Goal: Transaction & Acquisition: Book appointment/travel/reservation

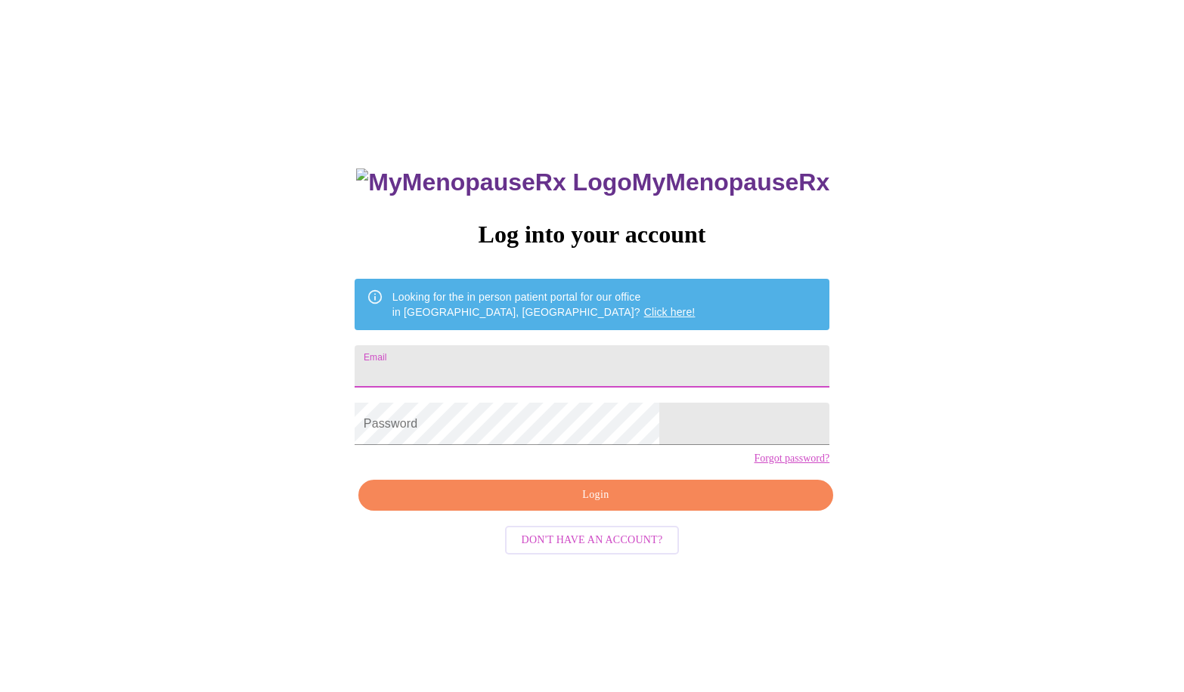
click at [458, 374] on input "Email" at bounding box center [592, 366] width 475 height 42
type input "[PERSON_NAME][DOMAIN_NAME][EMAIL_ADDRESS][PERSON_NAME][DOMAIN_NAME]"
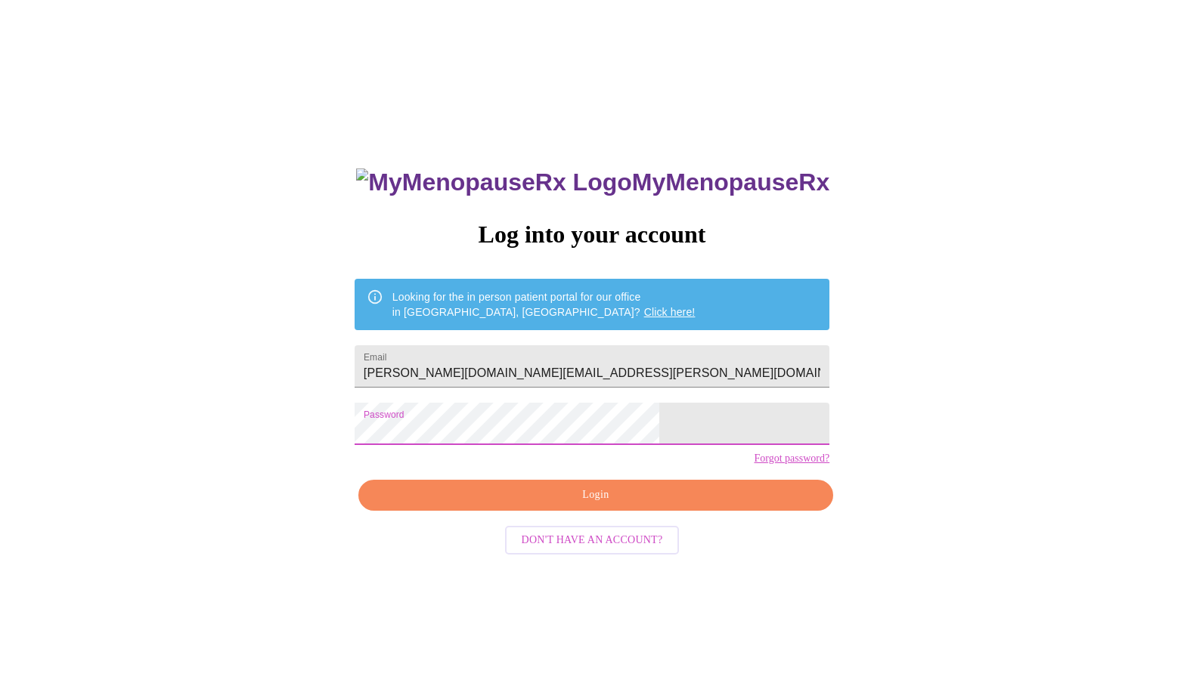
click at [597, 505] on span "Login" at bounding box center [596, 495] width 440 height 19
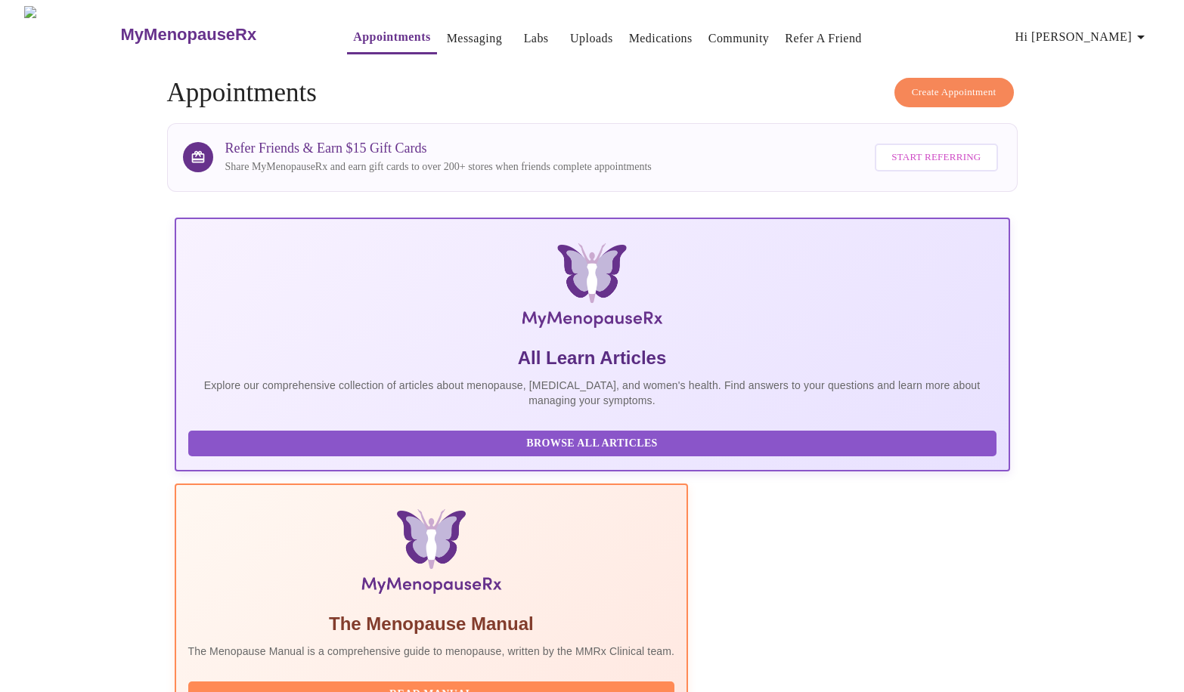
click at [924, 84] on span "Create Appointment" at bounding box center [954, 92] width 85 height 17
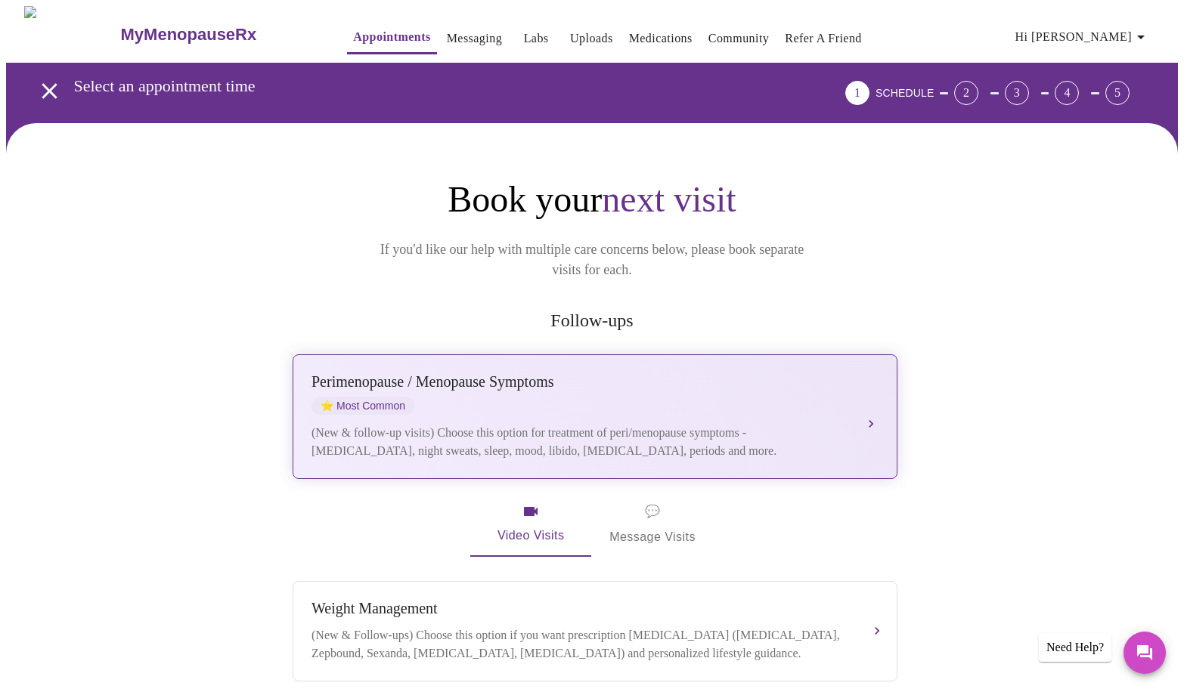
click at [643, 373] on div "[MEDICAL_DATA] / Menopause Symptoms ⭐ Most Common" at bounding box center [579, 394] width 537 height 42
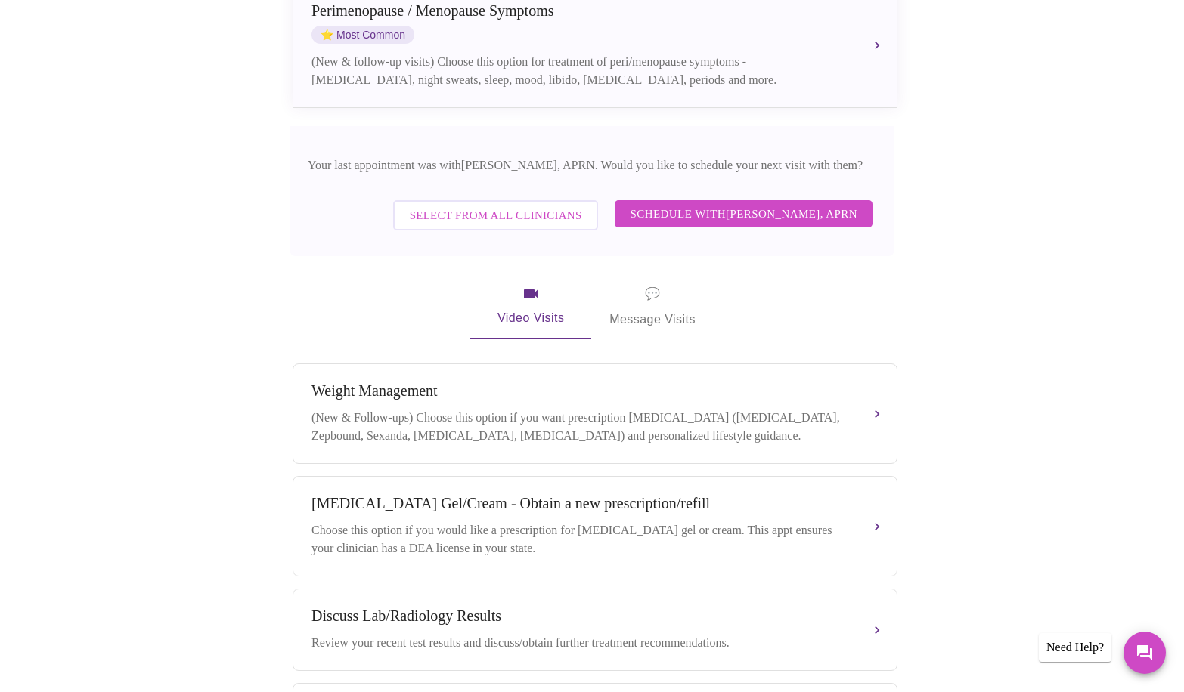
scroll to position [378, 0]
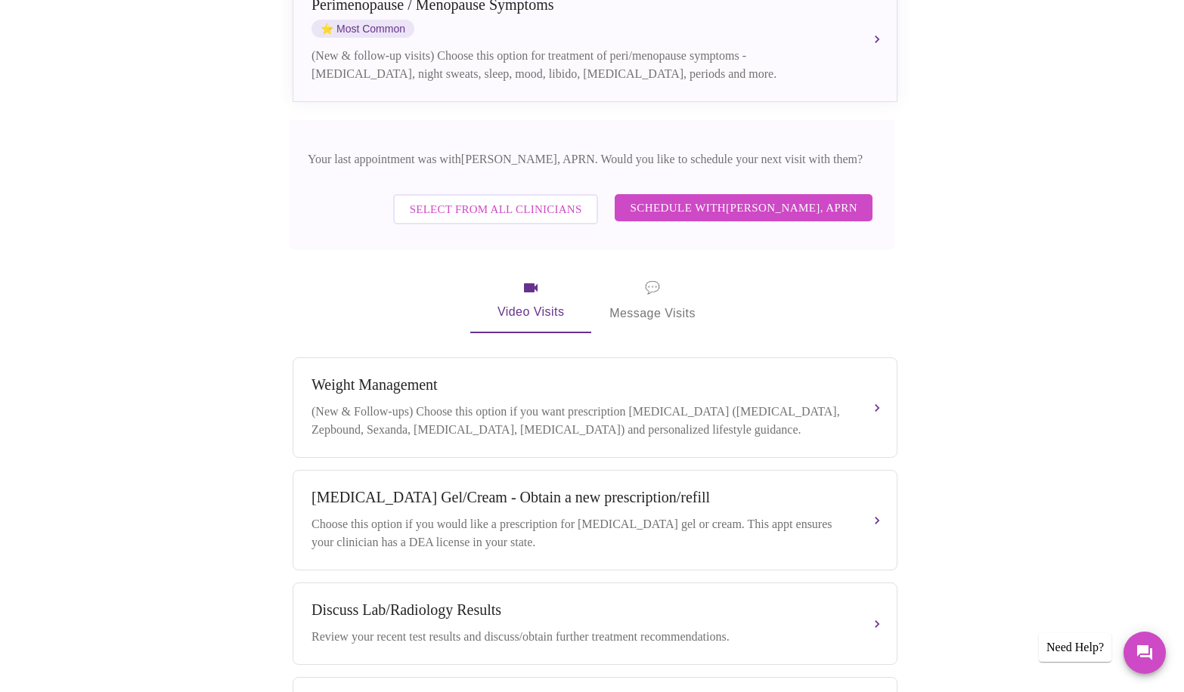
click at [717, 198] on span "Schedule with [PERSON_NAME], APRN" at bounding box center [744, 208] width 228 height 20
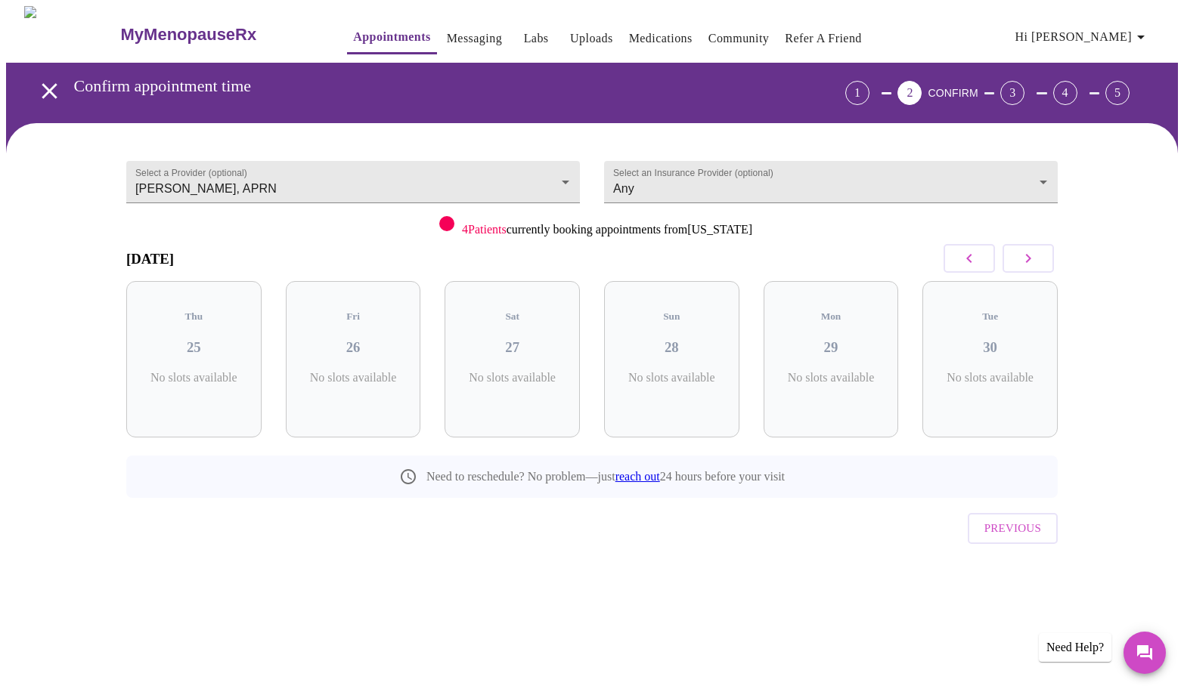
scroll to position [0, 0]
click at [838, 371] on p "5 Slots Left ( 14 Total)" at bounding box center [842, 385] width 55 height 29
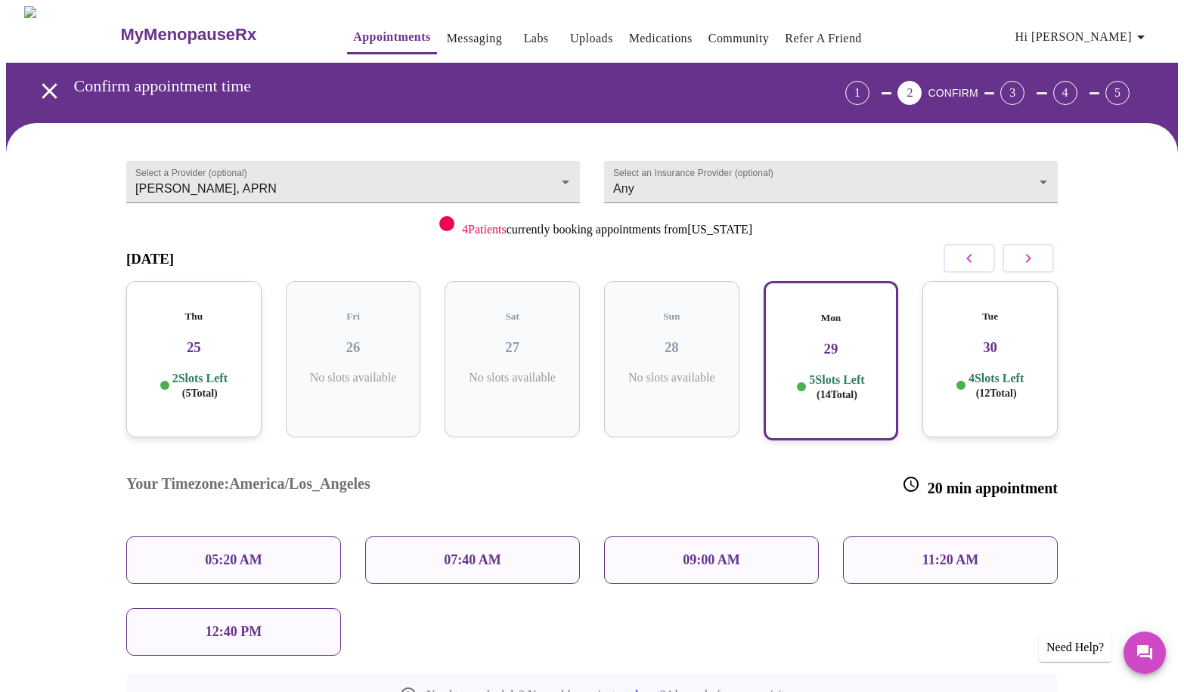
click at [737, 553] on p "09:00 AM" at bounding box center [711, 561] width 57 height 16
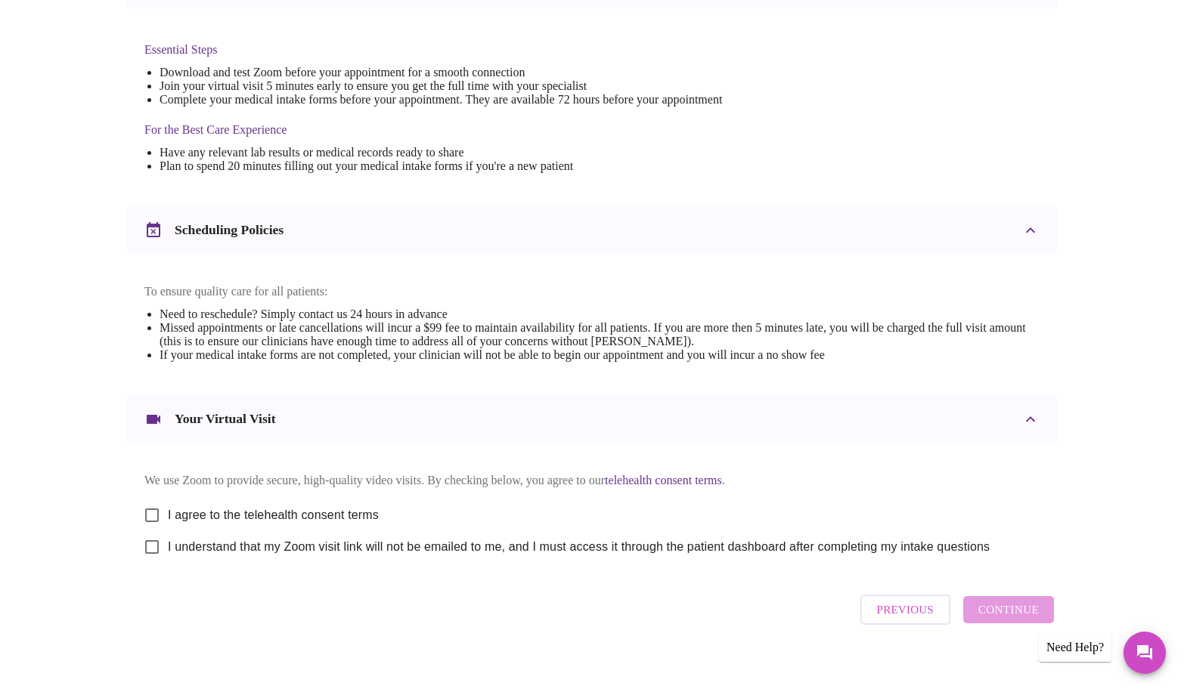
scroll to position [378, 0]
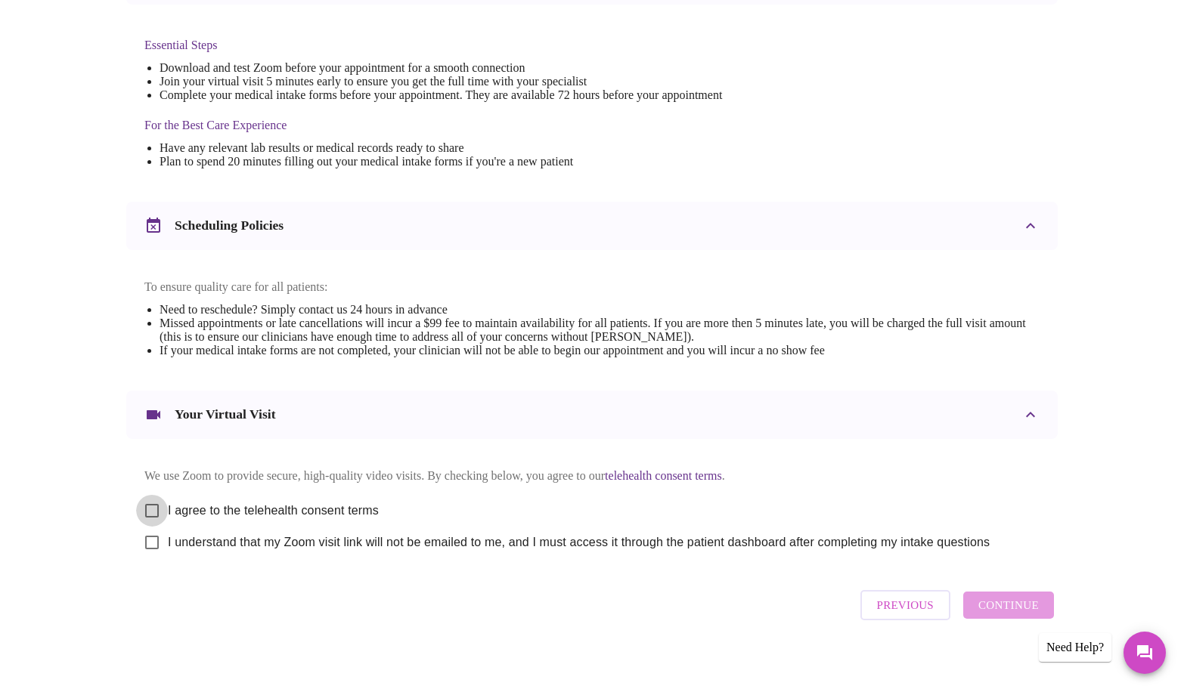
click at [152, 517] on input "I agree to the telehealth consent terms" at bounding box center [152, 511] width 32 height 32
checkbox input "true"
click at [145, 556] on input "I understand that my Zoom visit link will not be emailed to me, and I must acce…" at bounding box center [152, 543] width 32 height 32
checkbox input "true"
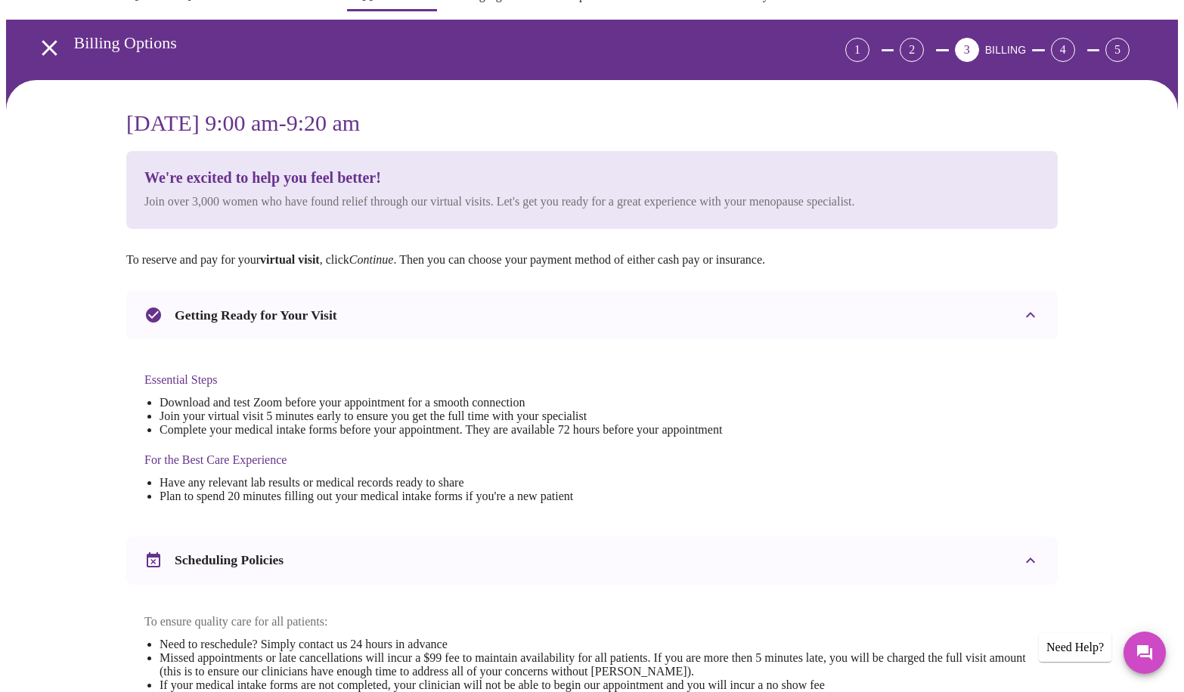
scroll to position [0, 0]
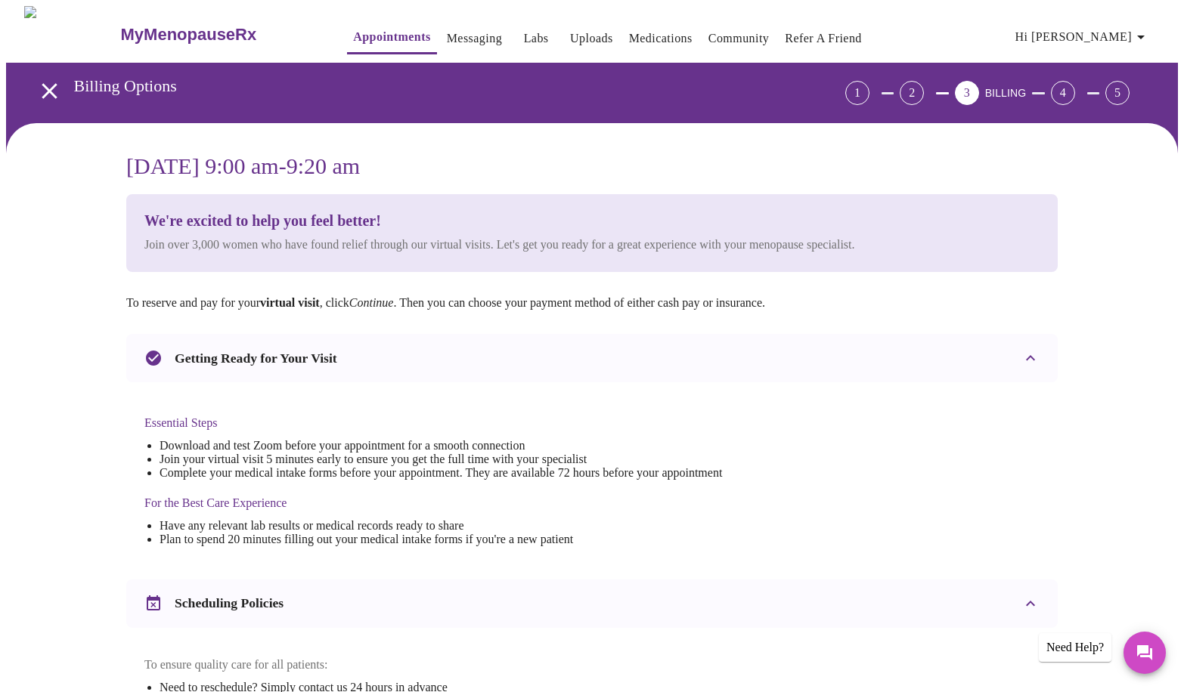
click at [42, 85] on icon "open drawer" at bounding box center [49, 90] width 15 height 15
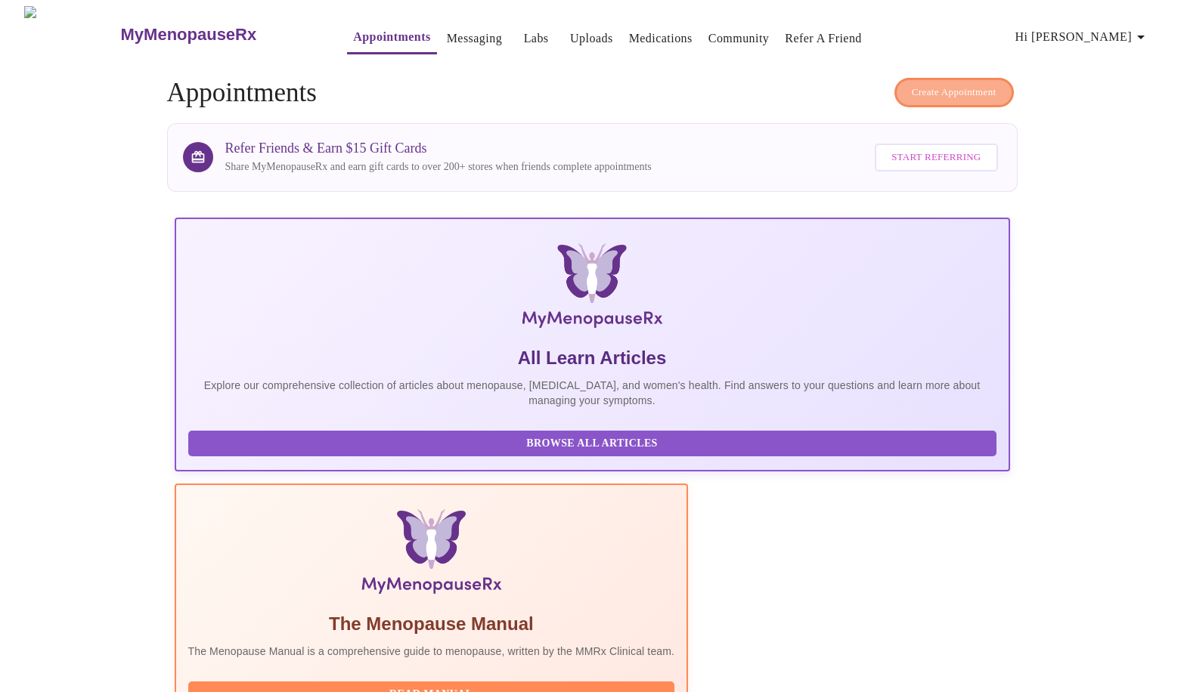
click at [943, 86] on span "Create Appointment" at bounding box center [954, 92] width 85 height 17
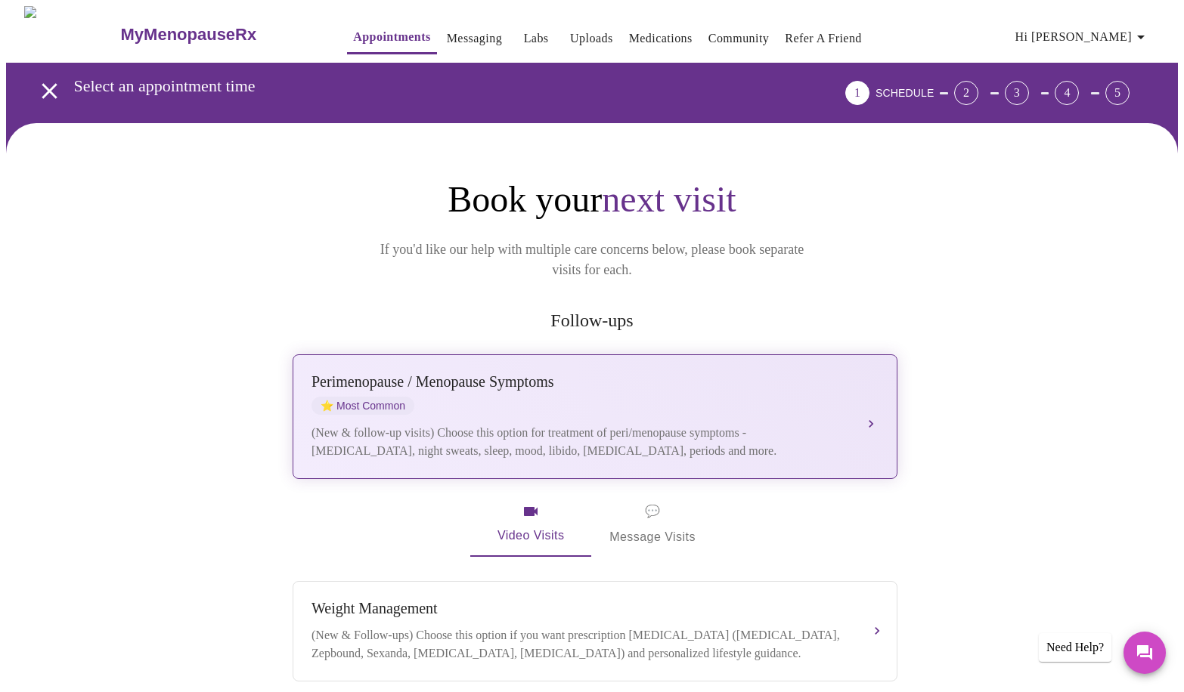
click at [734, 378] on div "[MEDICAL_DATA] / Menopause Symptoms ⭐ Most Common" at bounding box center [579, 394] width 537 height 42
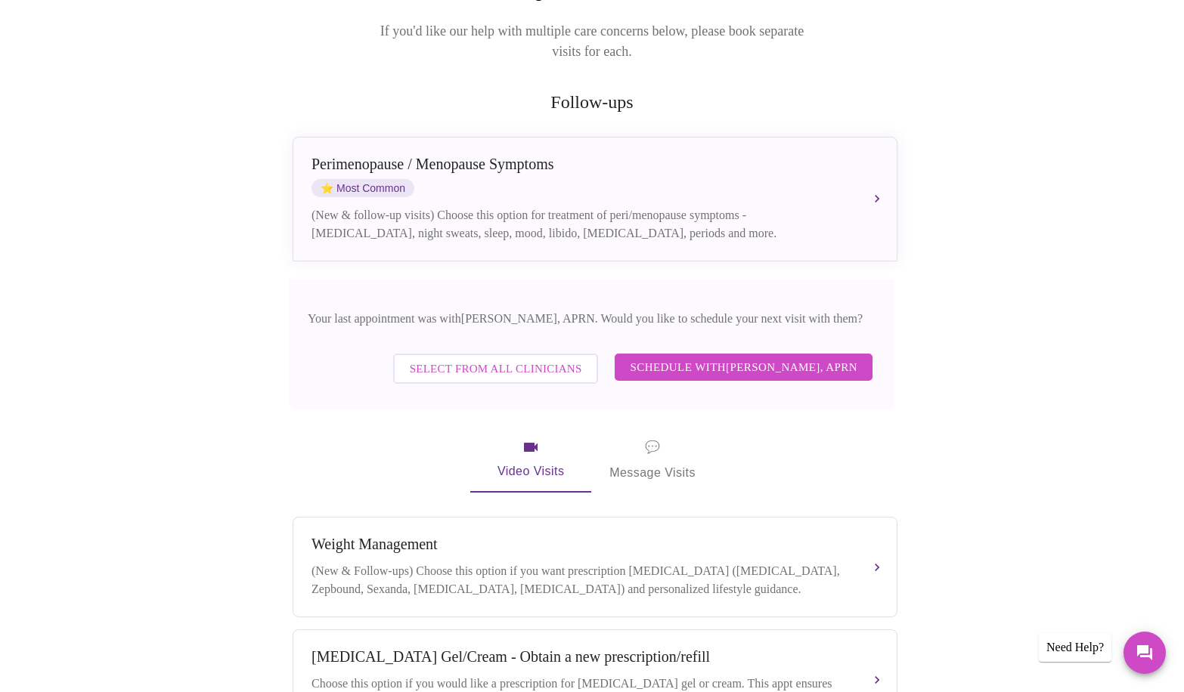
scroll to position [227, 0]
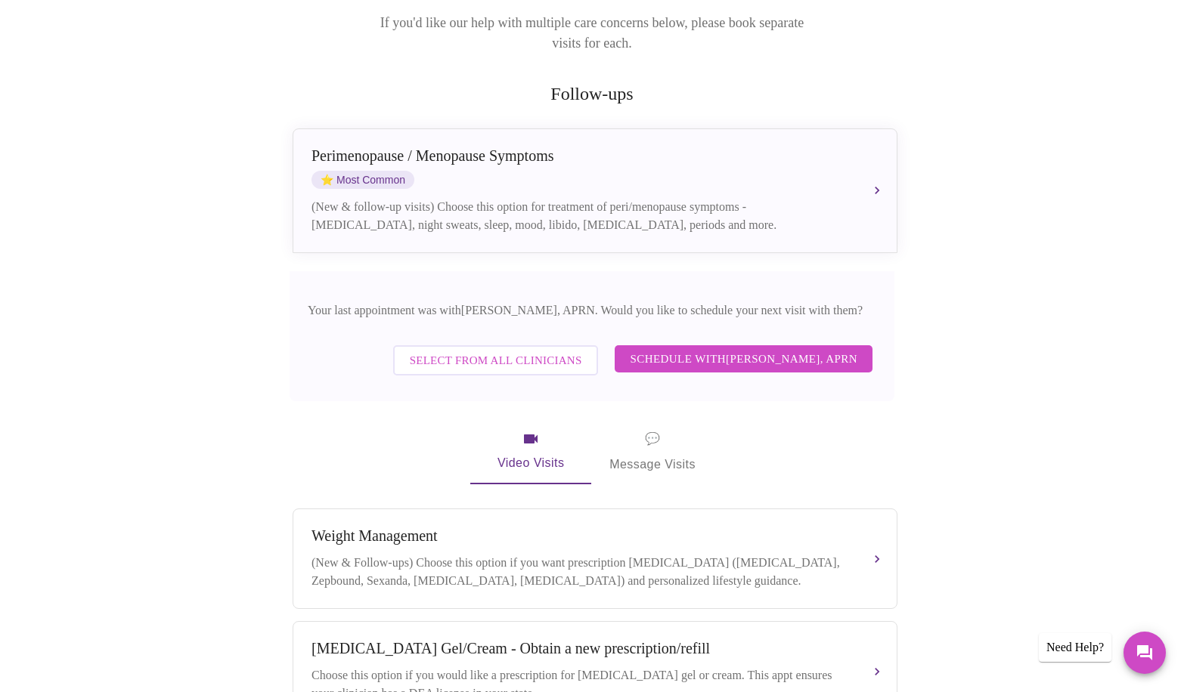
click at [650, 446] on span "💬 Message Visits" at bounding box center [652, 452] width 86 height 47
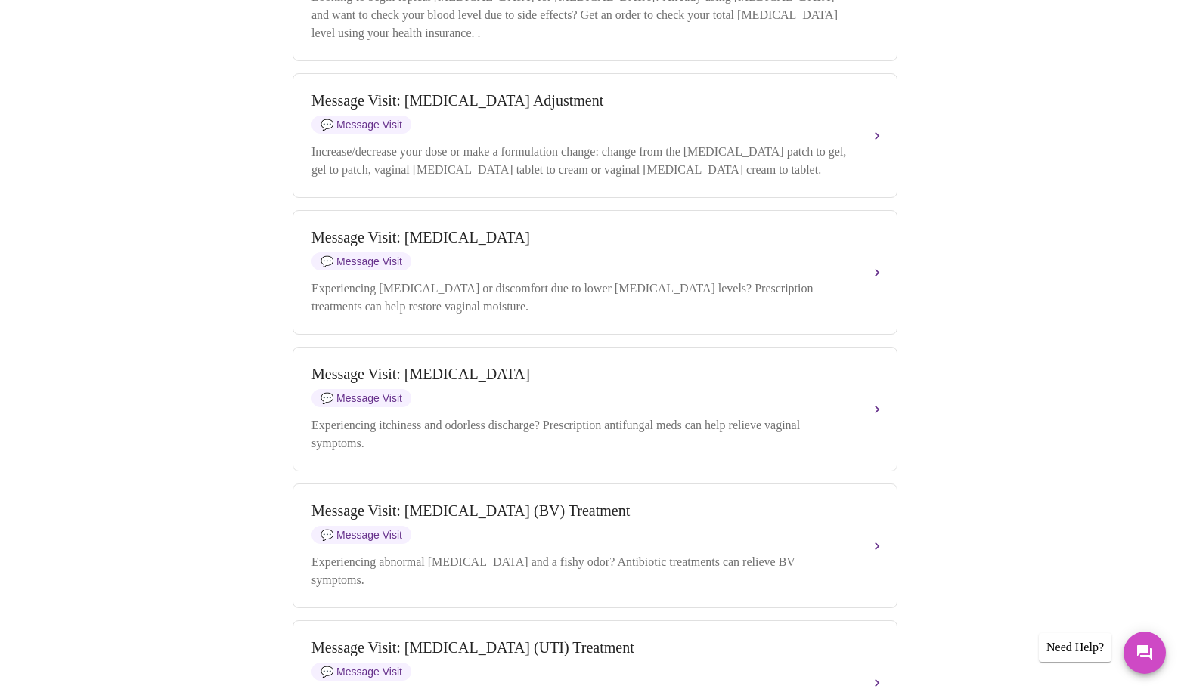
scroll to position [1285, 0]
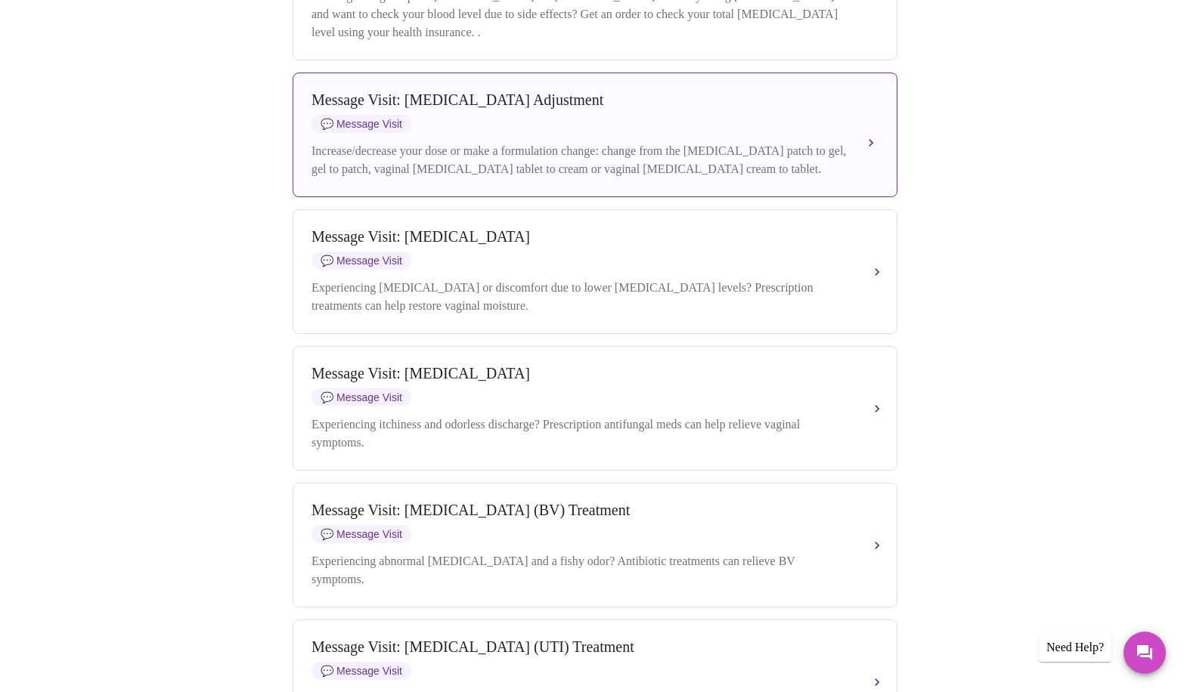
click at [620, 133] on div "Message Visit: [MEDICAL_DATA] Adjustment 💬 Message Visit" at bounding box center [579, 112] width 537 height 42
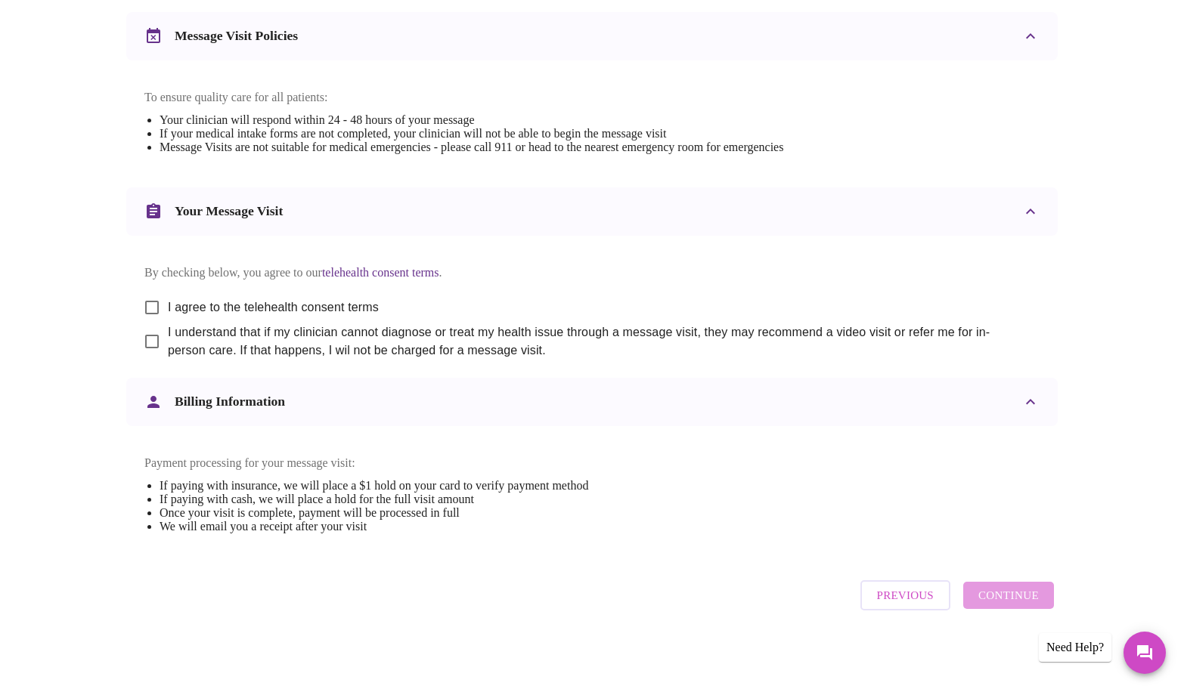
click at [147, 292] on input "I agree to the telehealth consent terms" at bounding box center [152, 308] width 32 height 32
checkbox input "true"
click at [150, 329] on input "I understand that if my clinician cannot diagnose or treat my health issue thro…" at bounding box center [152, 342] width 32 height 32
checkbox input "true"
click at [1017, 594] on span "Continue" at bounding box center [1008, 596] width 60 height 20
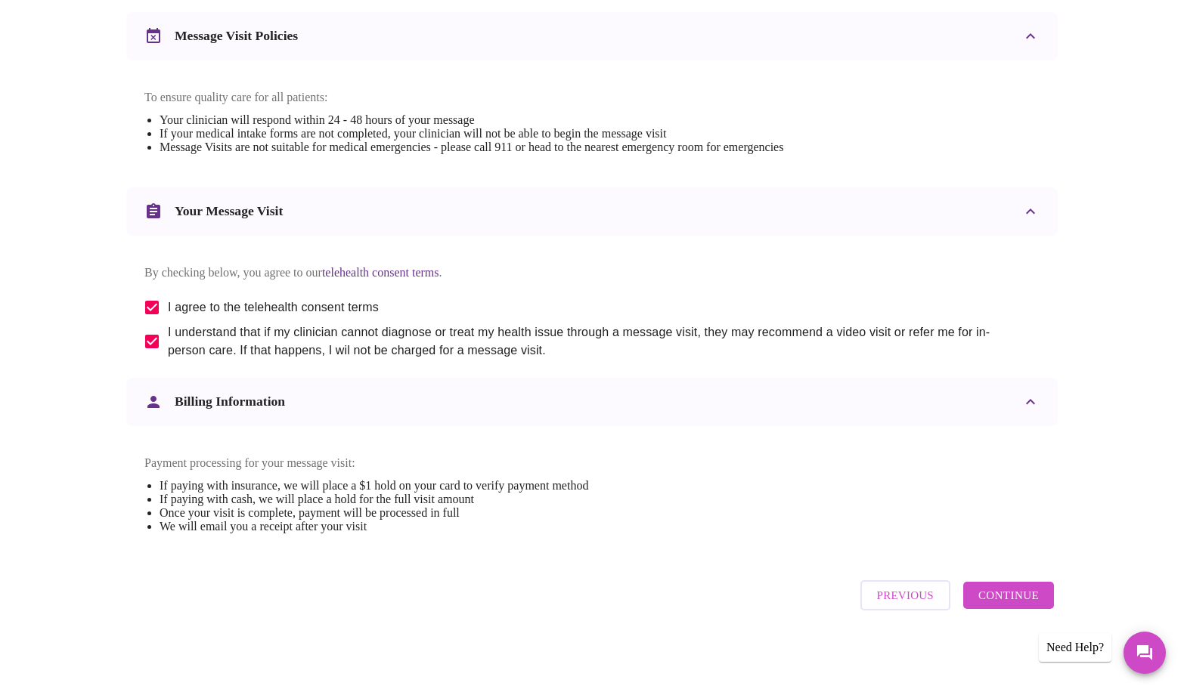
scroll to position [0, 0]
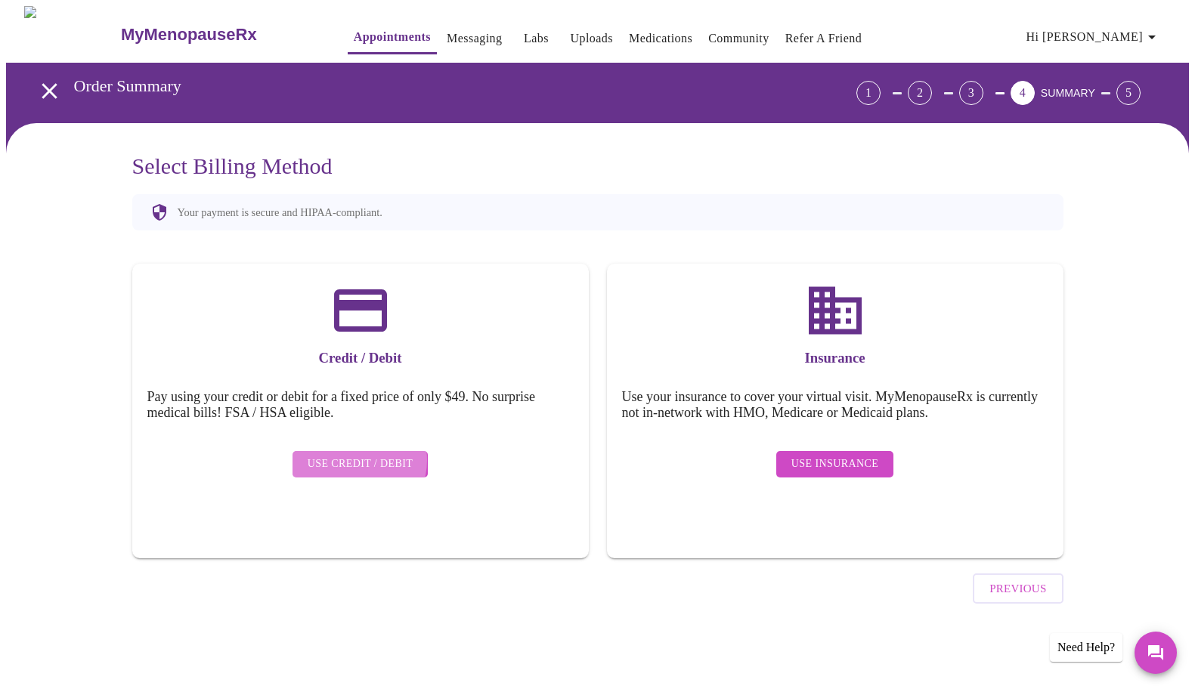
click at [356, 455] on span "Use Credit / Debit" at bounding box center [361, 464] width 106 height 19
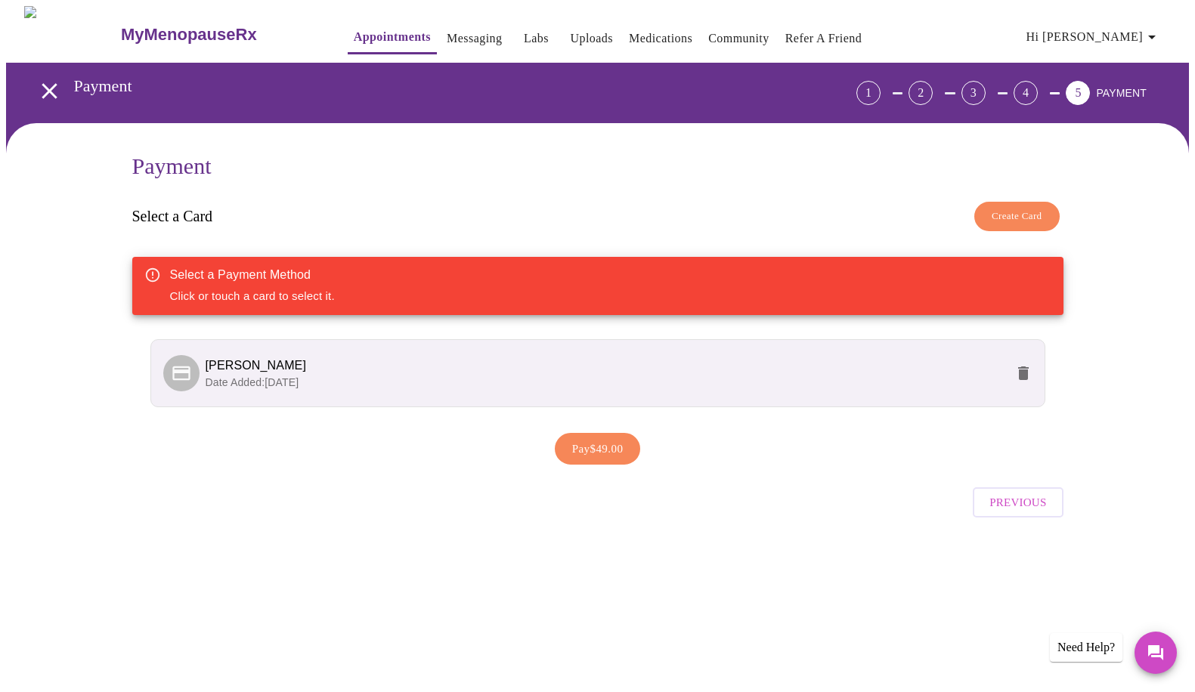
click at [288, 376] on span "Date Added: [DATE]" at bounding box center [253, 382] width 94 height 12
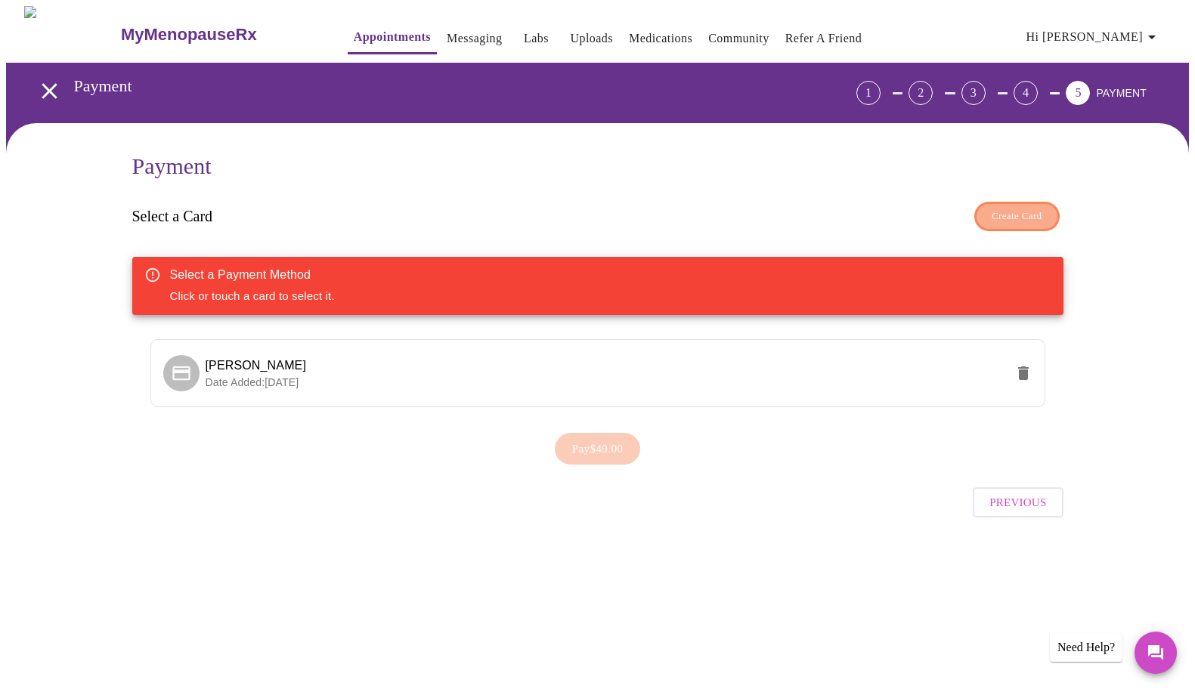
click at [1004, 208] on span "Create Card" at bounding box center [1017, 216] width 51 height 17
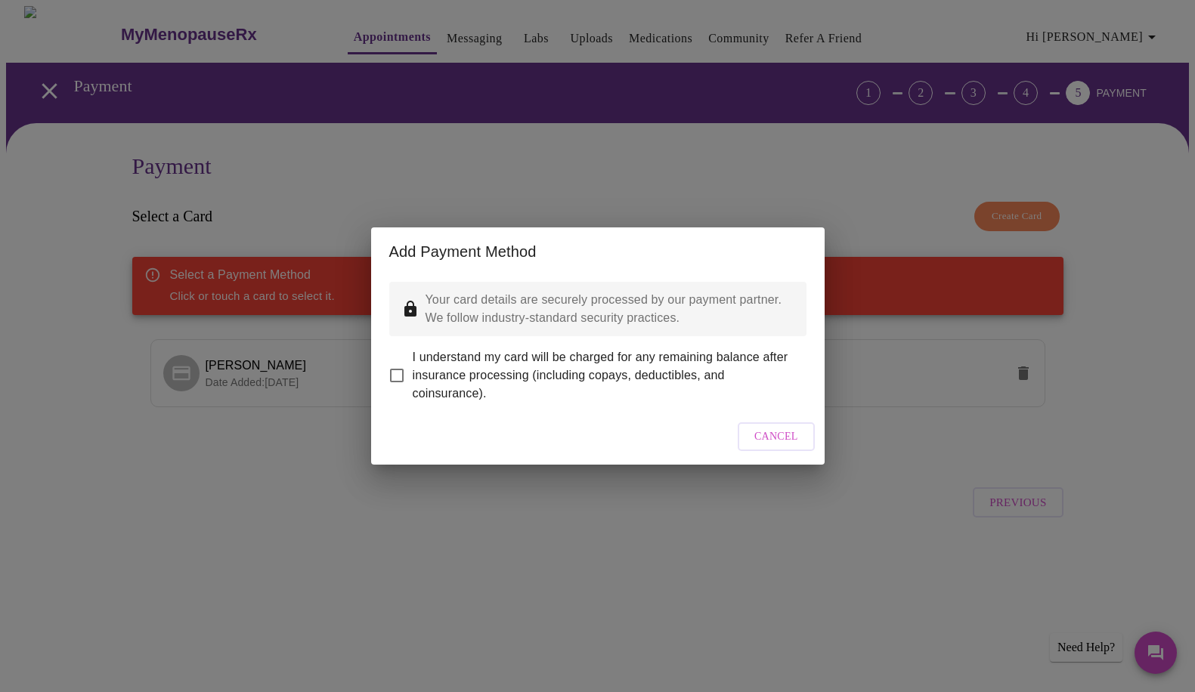
click at [400, 367] on input "I understand my card will be charged for any remaining balance after insurance …" at bounding box center [397, 376] width 32 height 32
checkbox input "true"
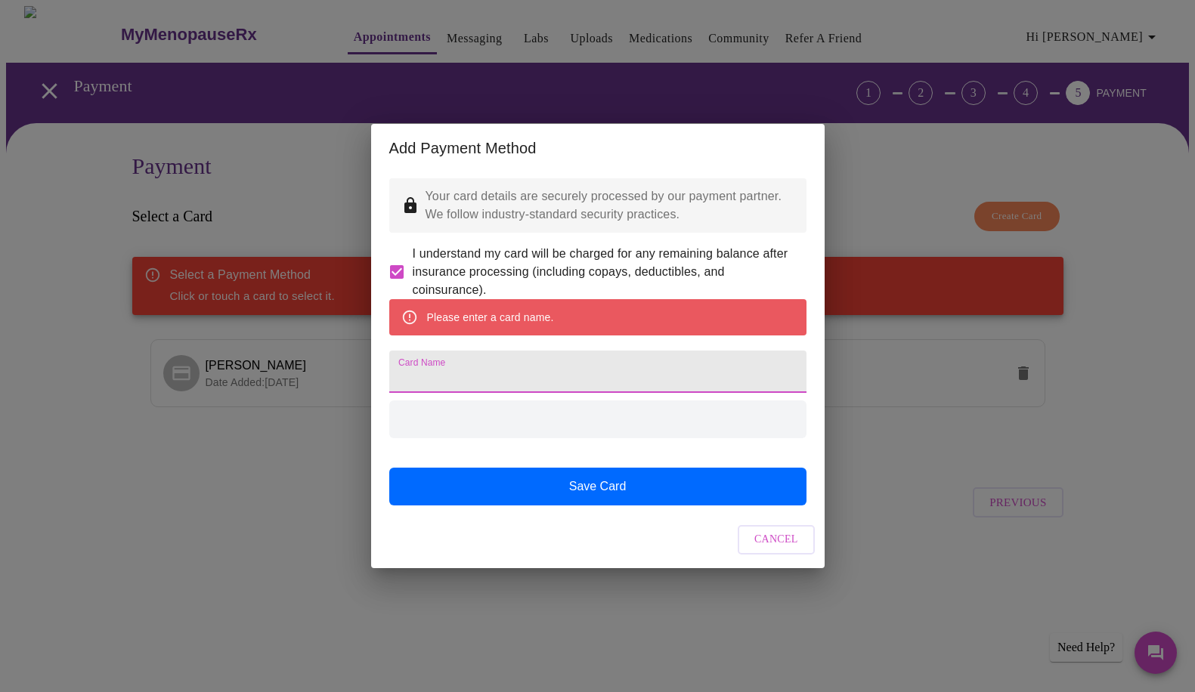
click at [440, 382] on input "Card Name" at bounding box center [597, 372] width 417 height 42
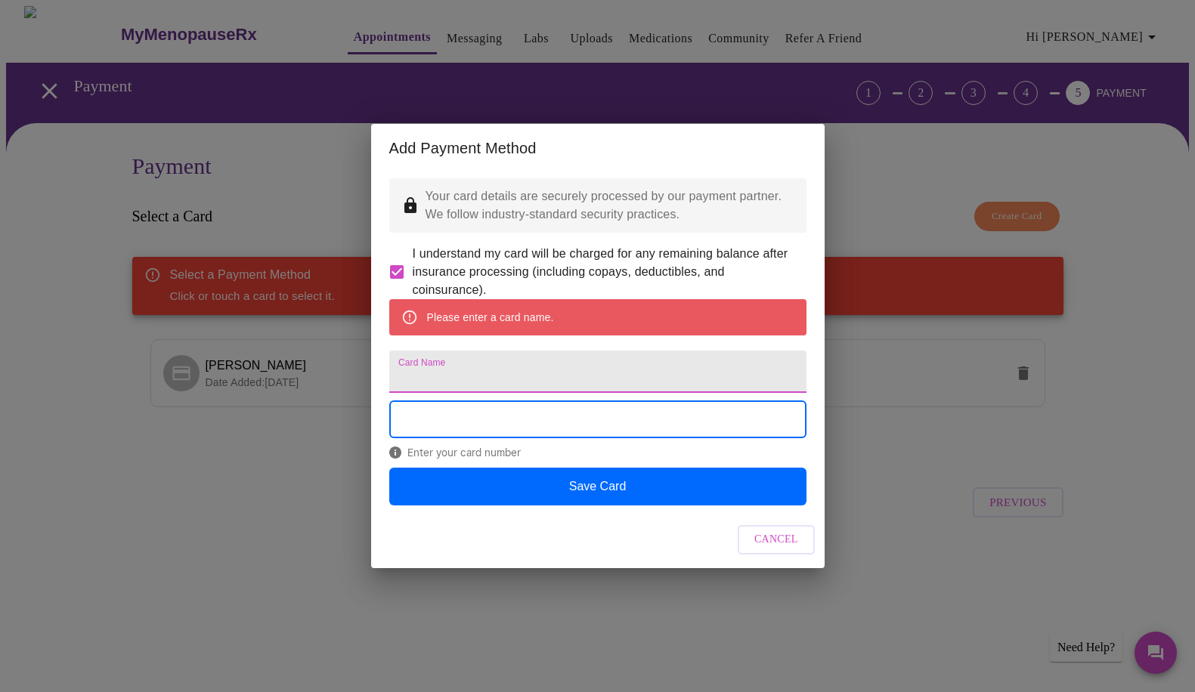
click at [506, 361] on input "Card Name" at bounding box center [597, 372] width 417 height 42
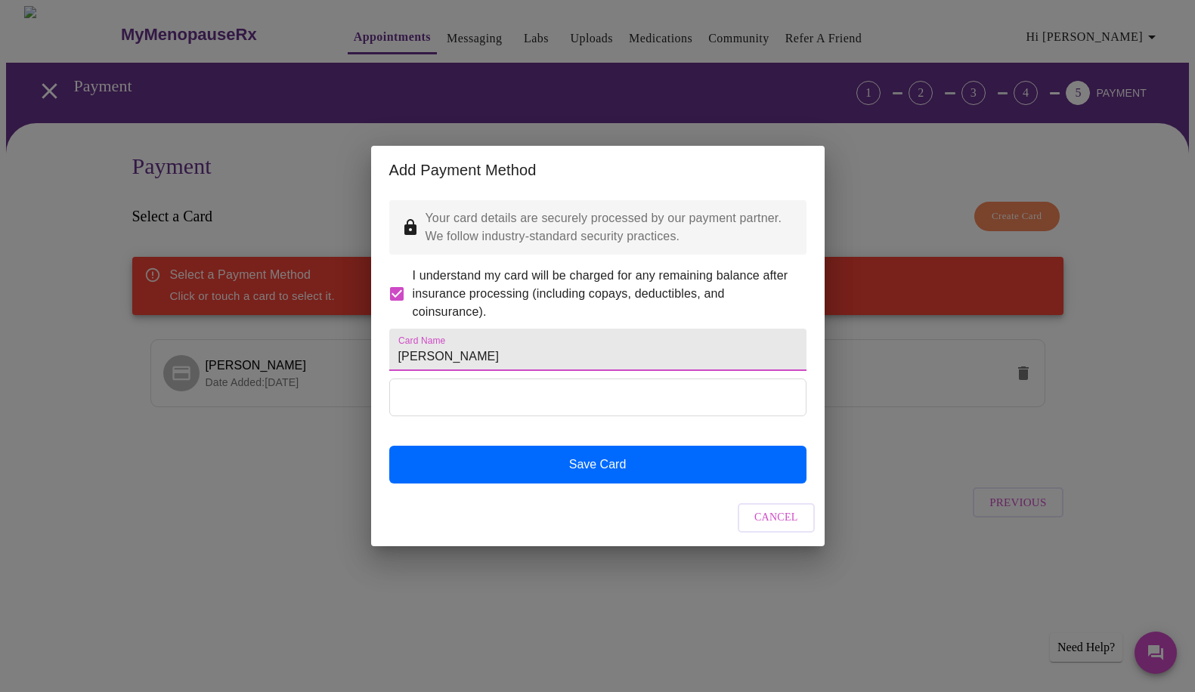
type input "[PERSON_NAME]"
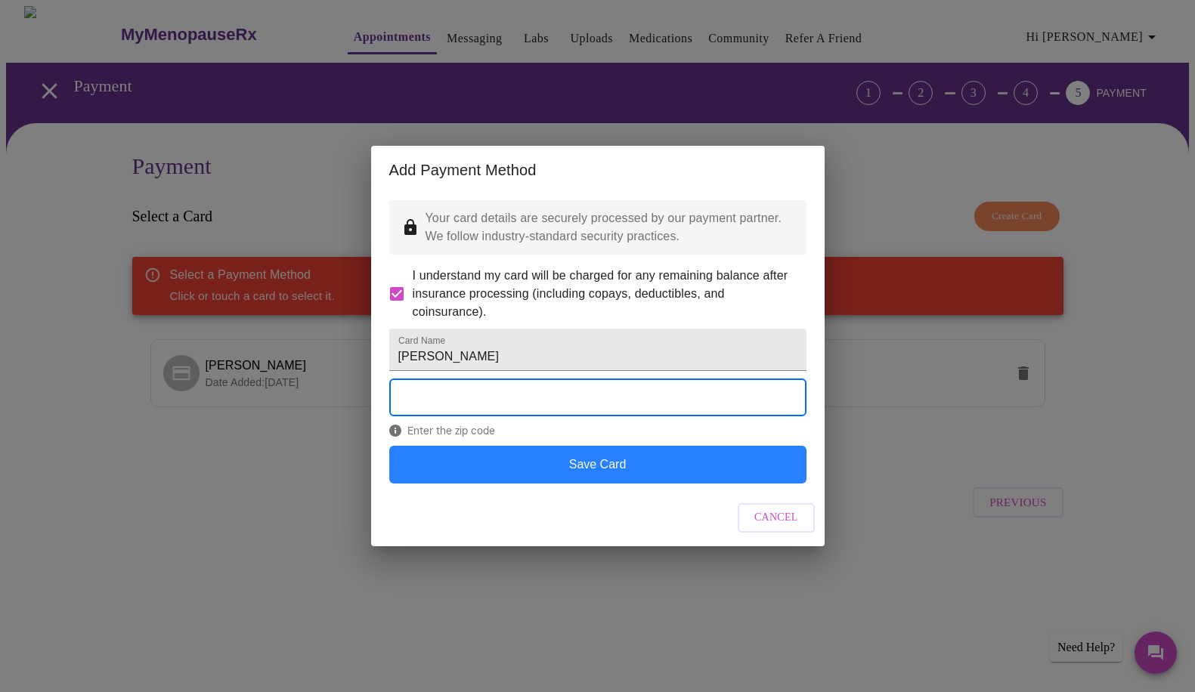
click at [599, 484] on button "Save Card" at bounding box center [597, 465] width 417 height 38
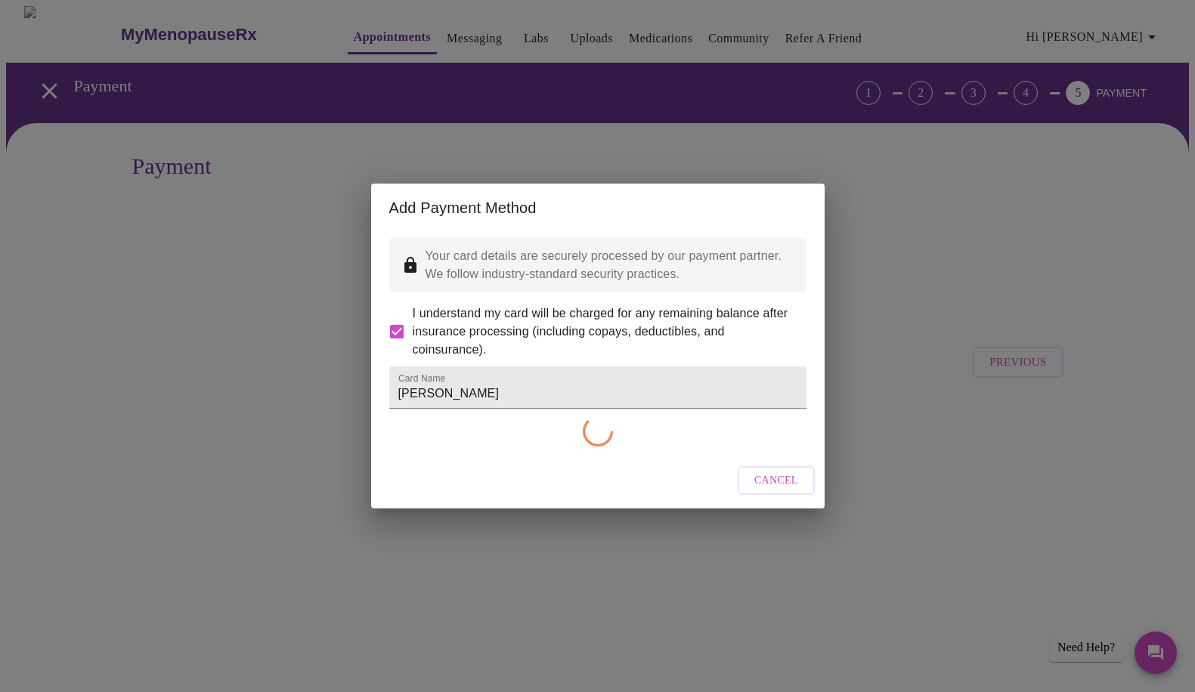
checkbox input "false"
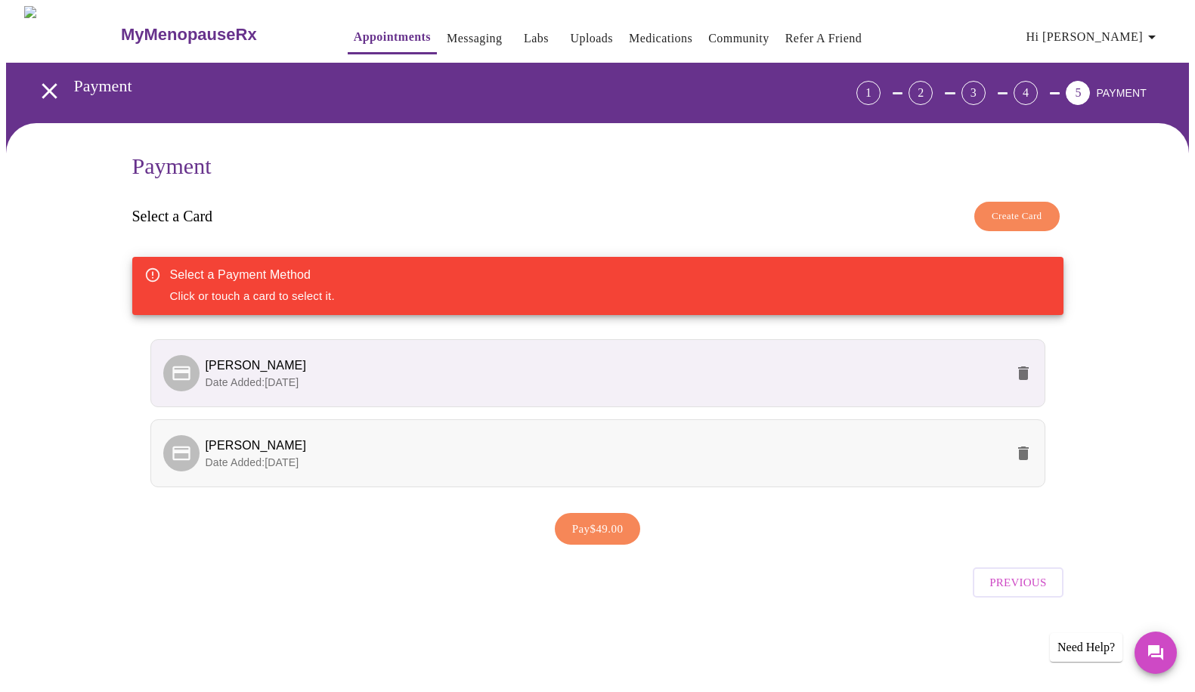
click at [384, 455] on p "Date Added: [DATE]" at bounding box center [606, 462] width 800 height 15
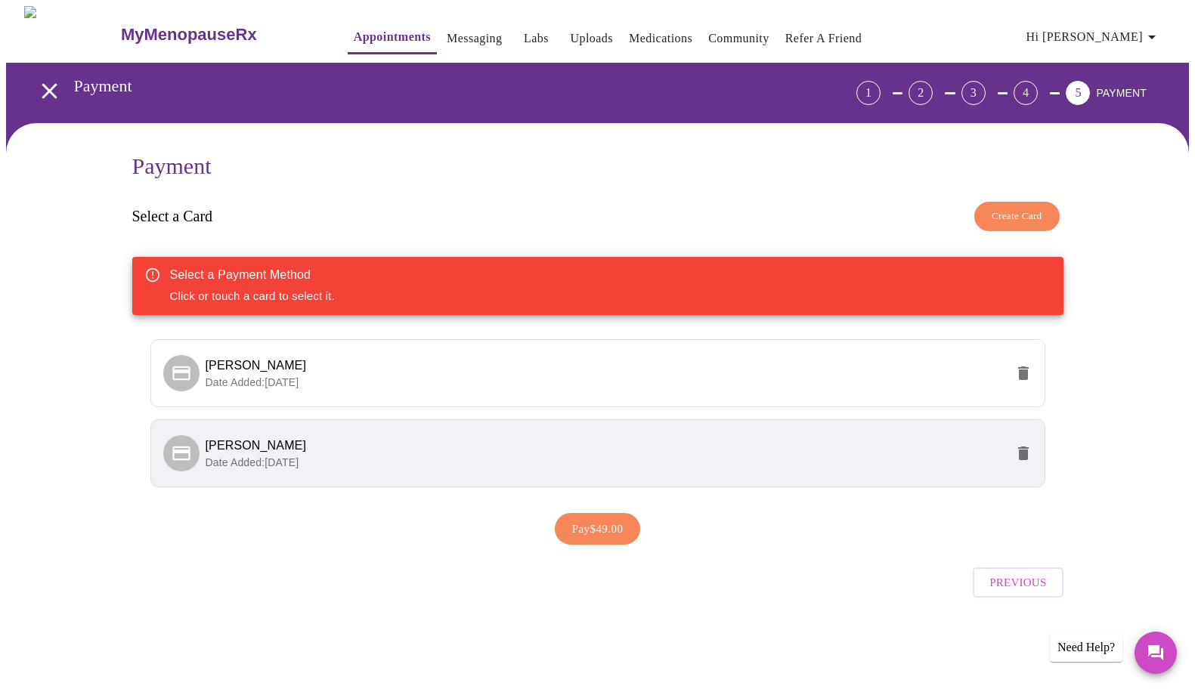
click at [591, 519] on span "Pay $49.00" at bounding box center [597, 529] width 51 height 20
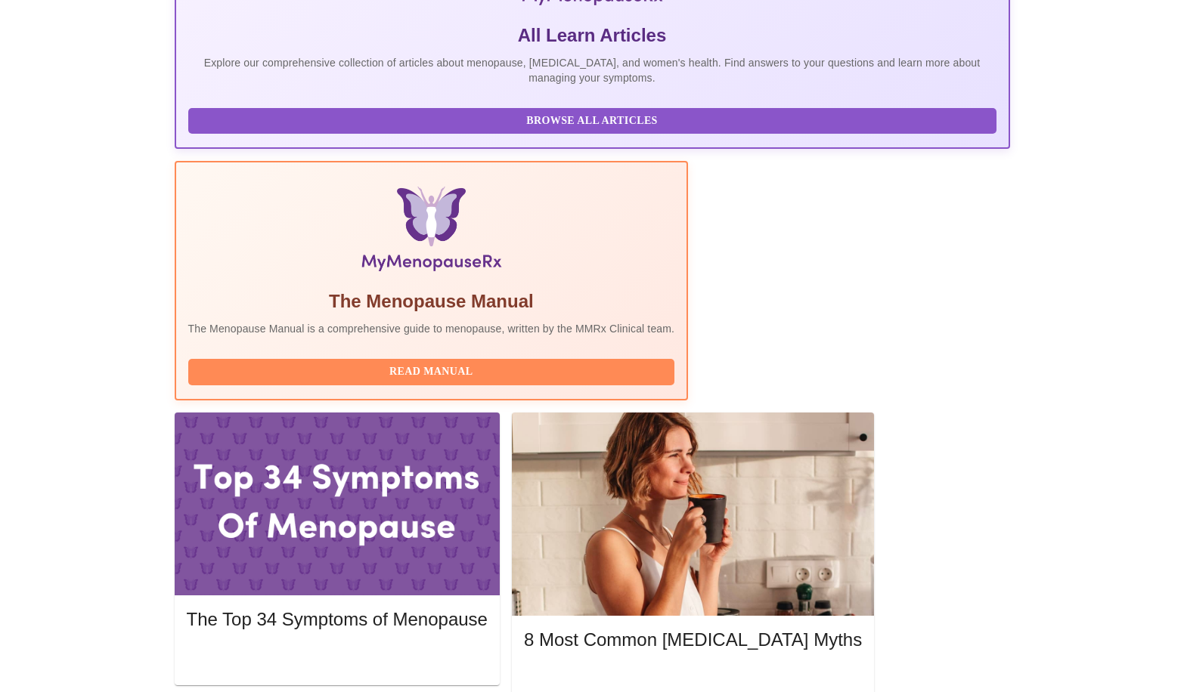
scroll to position [378, 0]
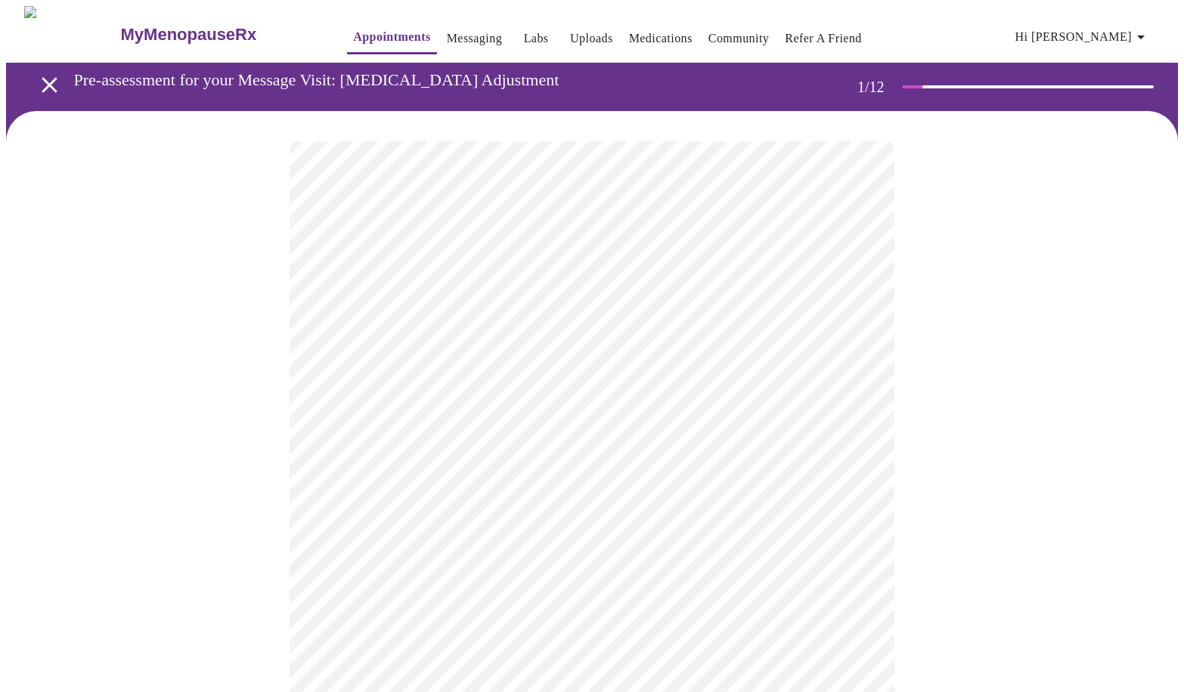
click at [545, 326] on body "MyMenopauseRx Appointments Messaging Labs Uploads Medications Community Refer a…" at bounding box center [592, 696] width 1172 height 1381
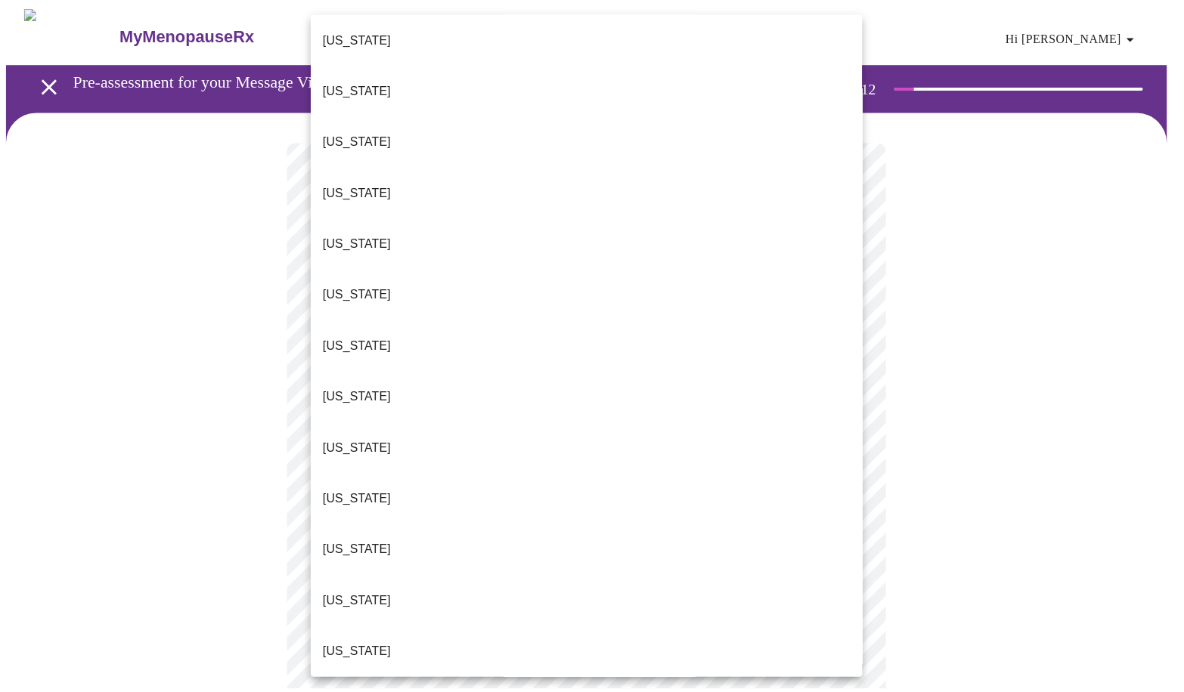
scroll to position [529, 0]
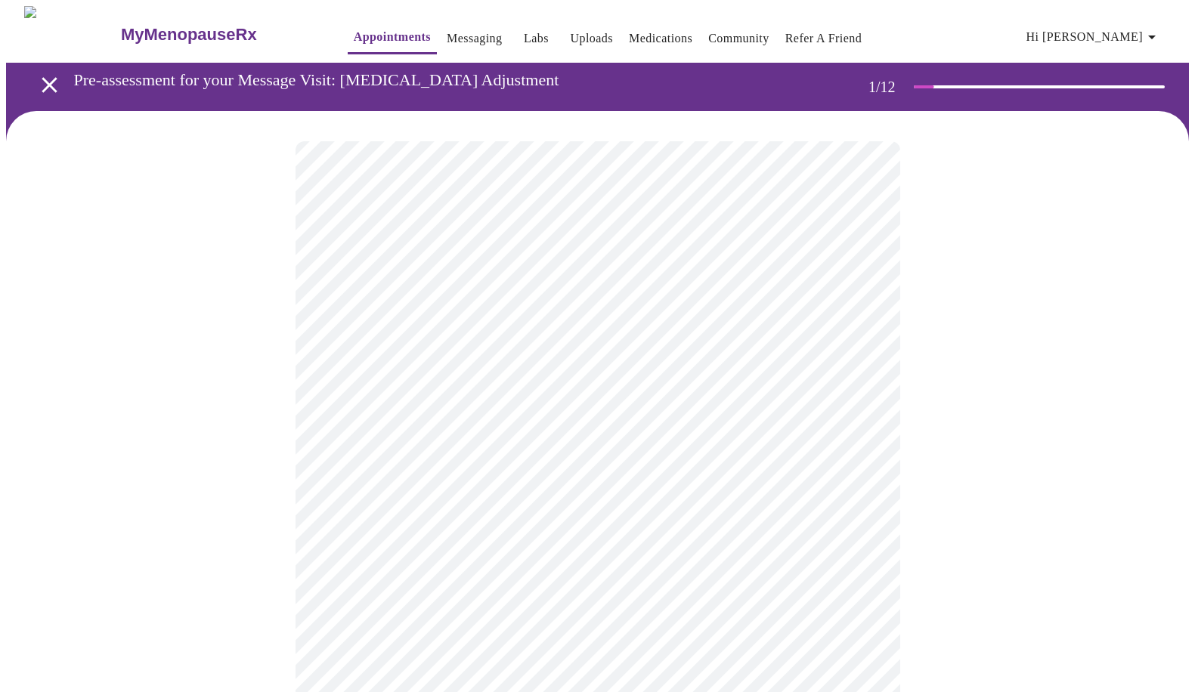
click at [487, 438] on body "MyMenopauseRx Appointments Messaging Labs Uploads Medications Community Refer a…" at bounding box center [597, 692] width 1183 height 1372
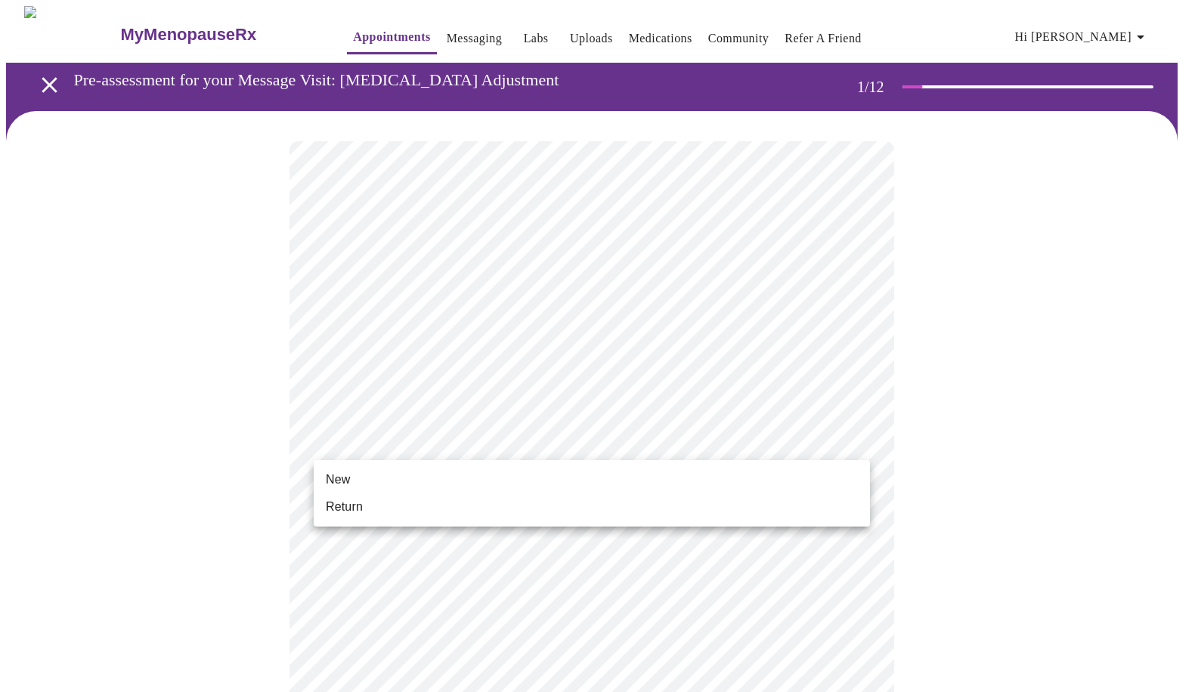
click at [441, 504] on li "Return" at bounding box center [592, 507] width 556 height 27
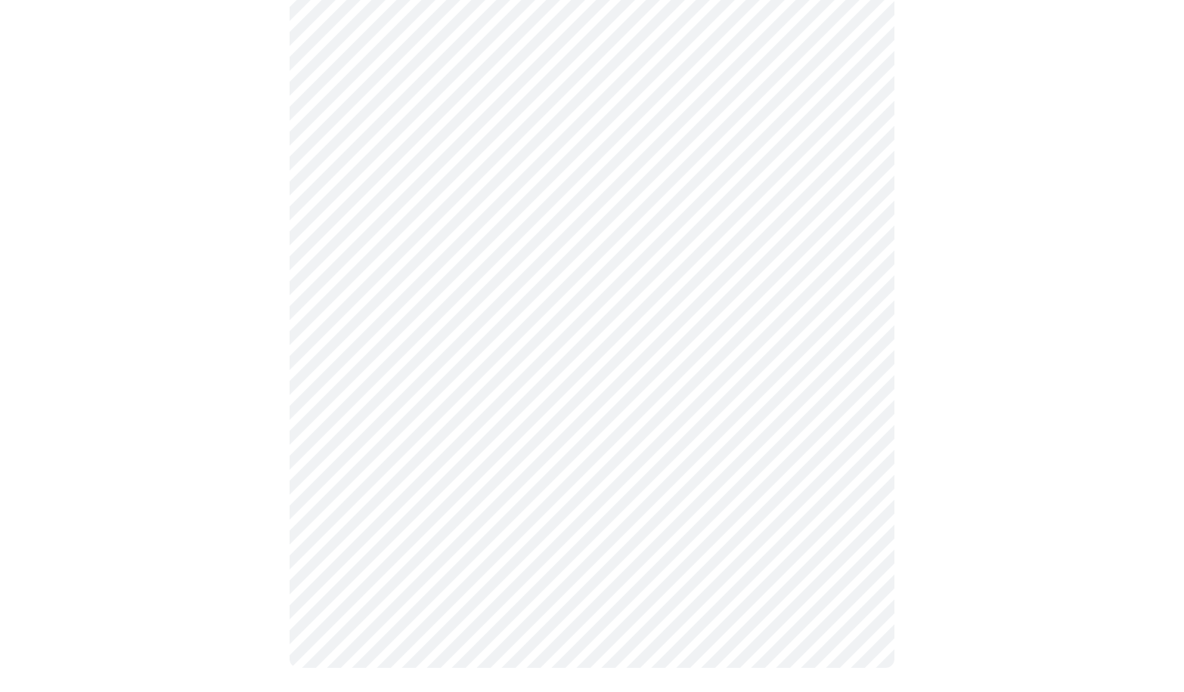
scroll to position [0, 0]
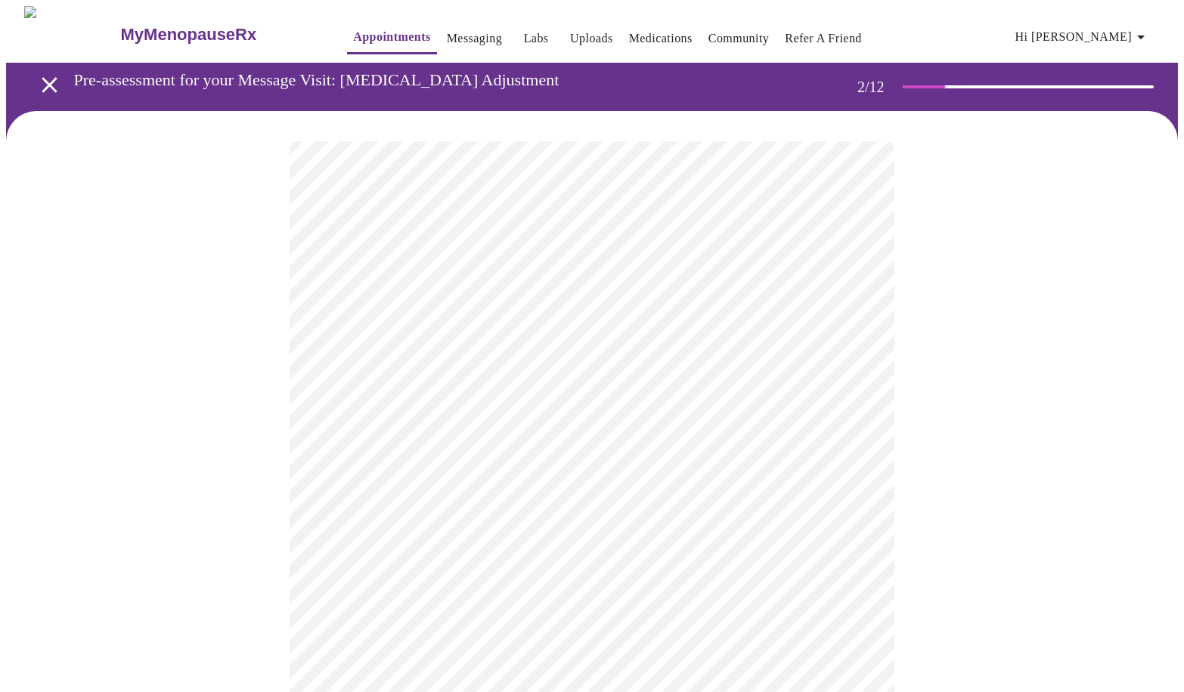
click at [369, 346] on body "MyMenopauseRx Appointments Messaging Labs Uploads Medications Community Refer a…" at bounding box center [592, 638] width 1172 height 1264
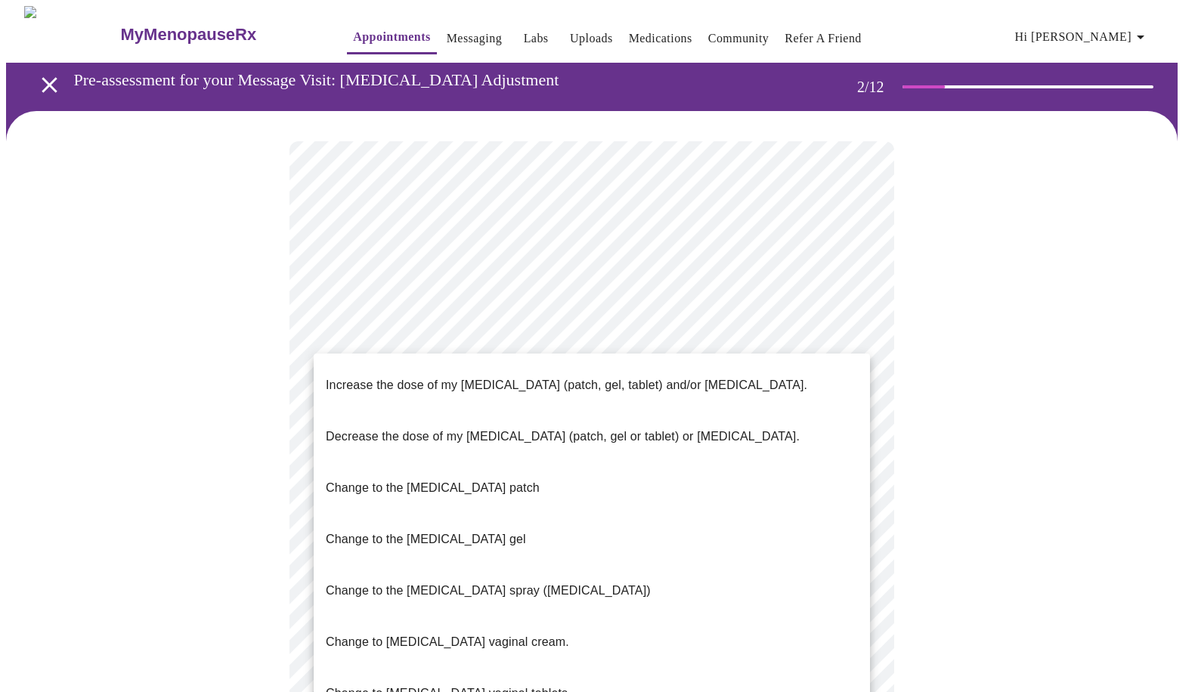
click at [413, 376] on p "Increase the dose of my [MEDICAL_DATA] (patch, gel, tablet) and/or [MEDICAL_DAT…" at bounding box center [567, 385] width 482 height 18
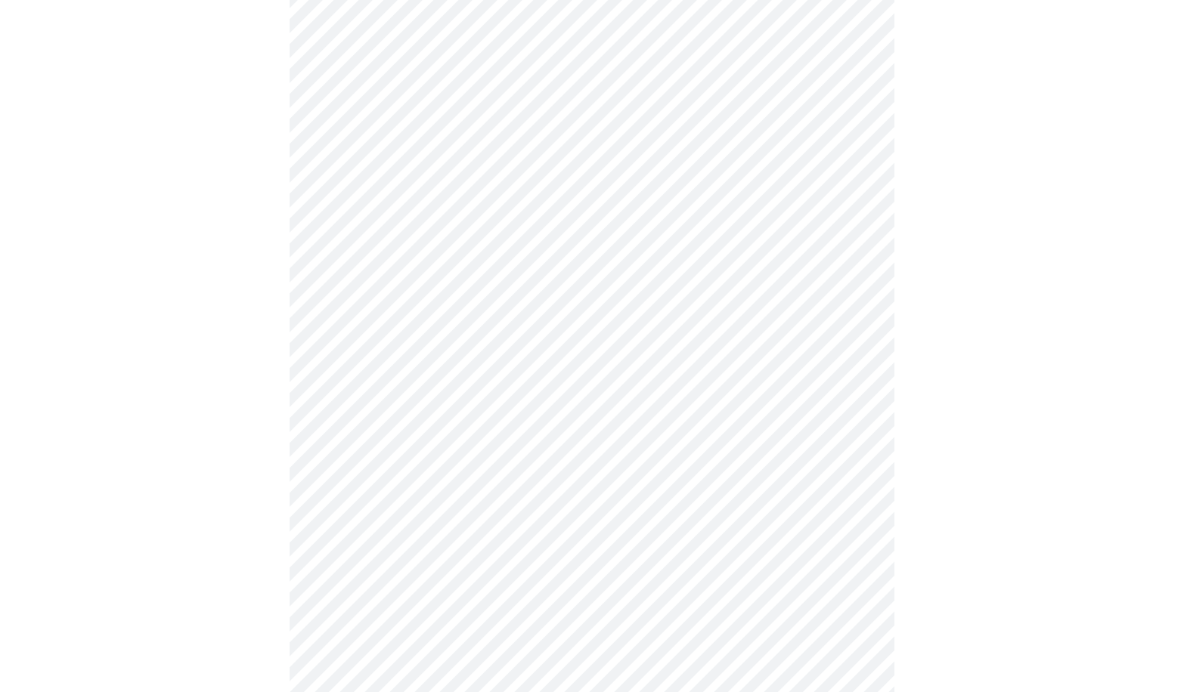
scroll to position [378, 0]
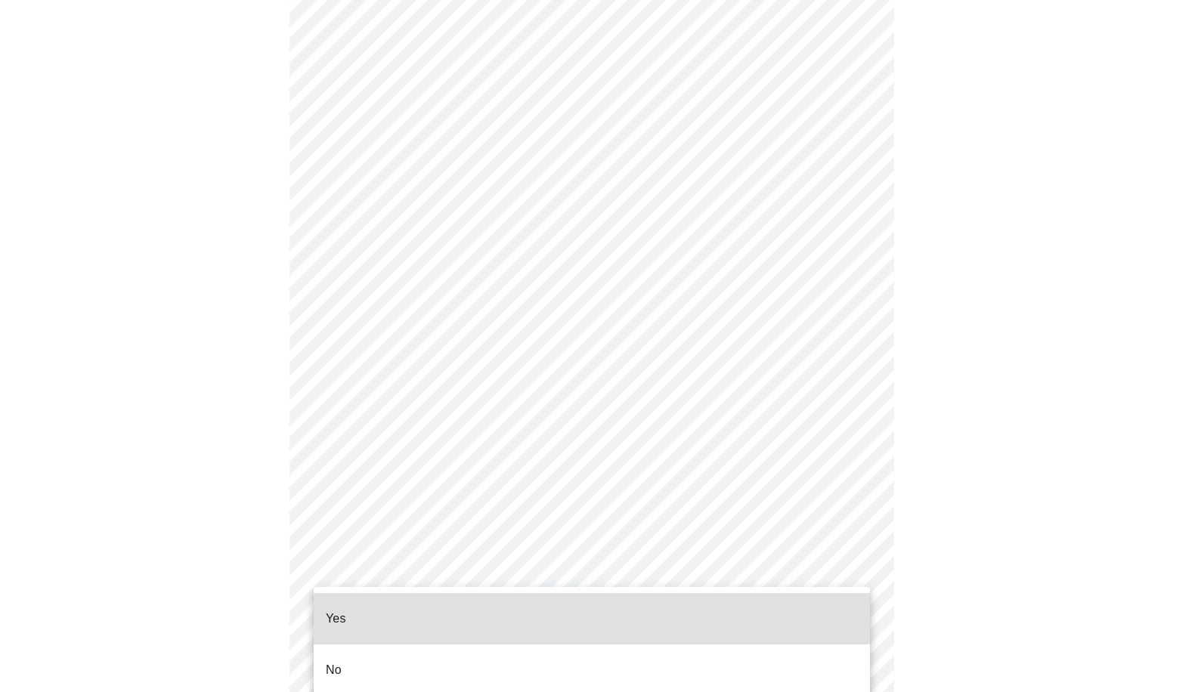
click at [462, 563] on body "MyMenopauseRx Appointments Messaging Labs Uploads Medications Community Refer a…" at bounding box center [597, 206] width 1183 height 1157
click at [333, 610] on p "Yes" at bounding box center [336, 619] width 20 height 18
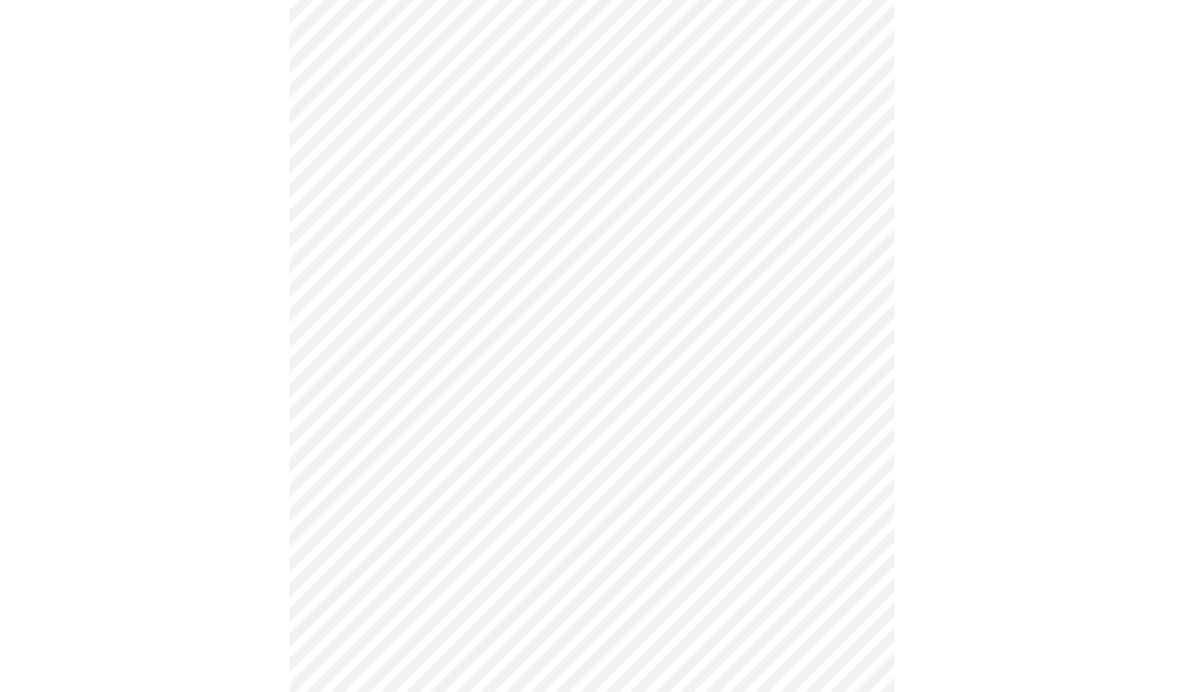
scroll to position [0, 0]
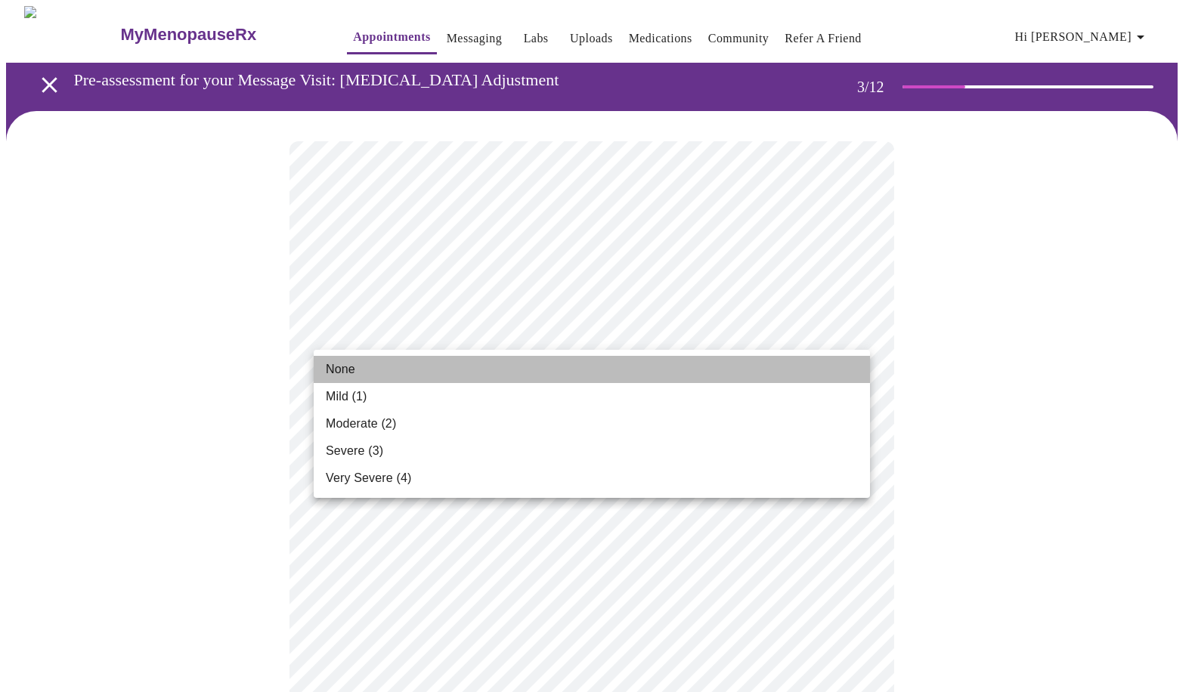
click at [348, 371] on span "None" at bounding box center [340, 370] width 29 height 18
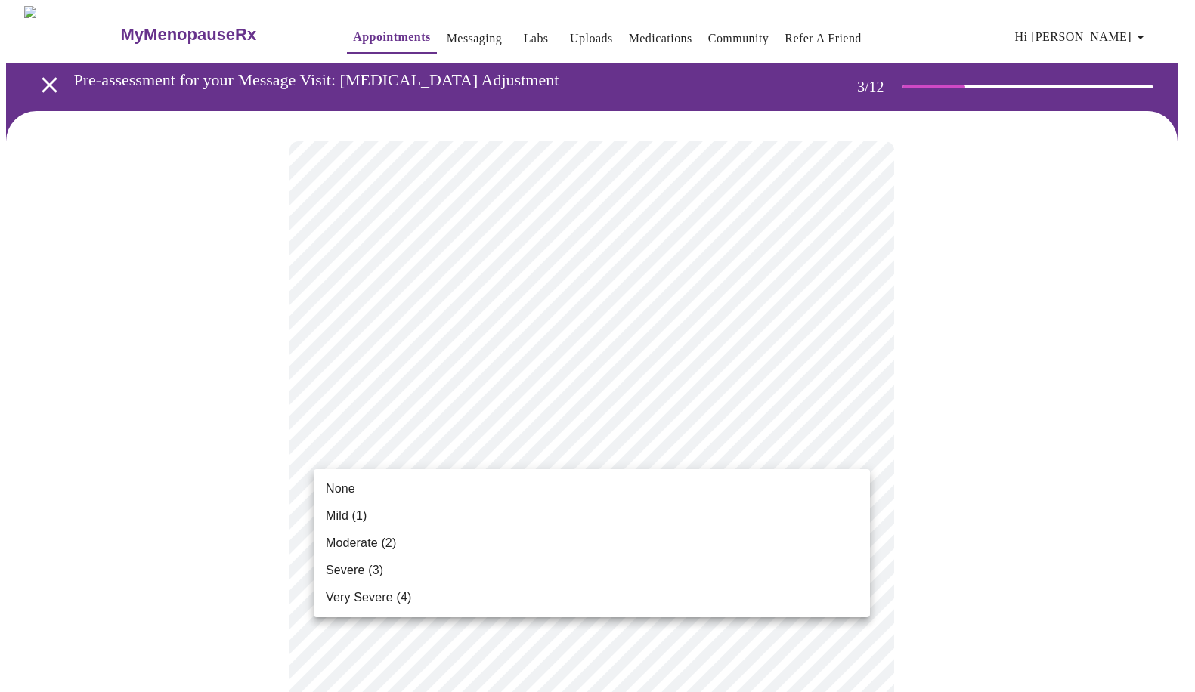
click at [348, 497] on span "None" at bounding box center [340, 489] width 29 height 18
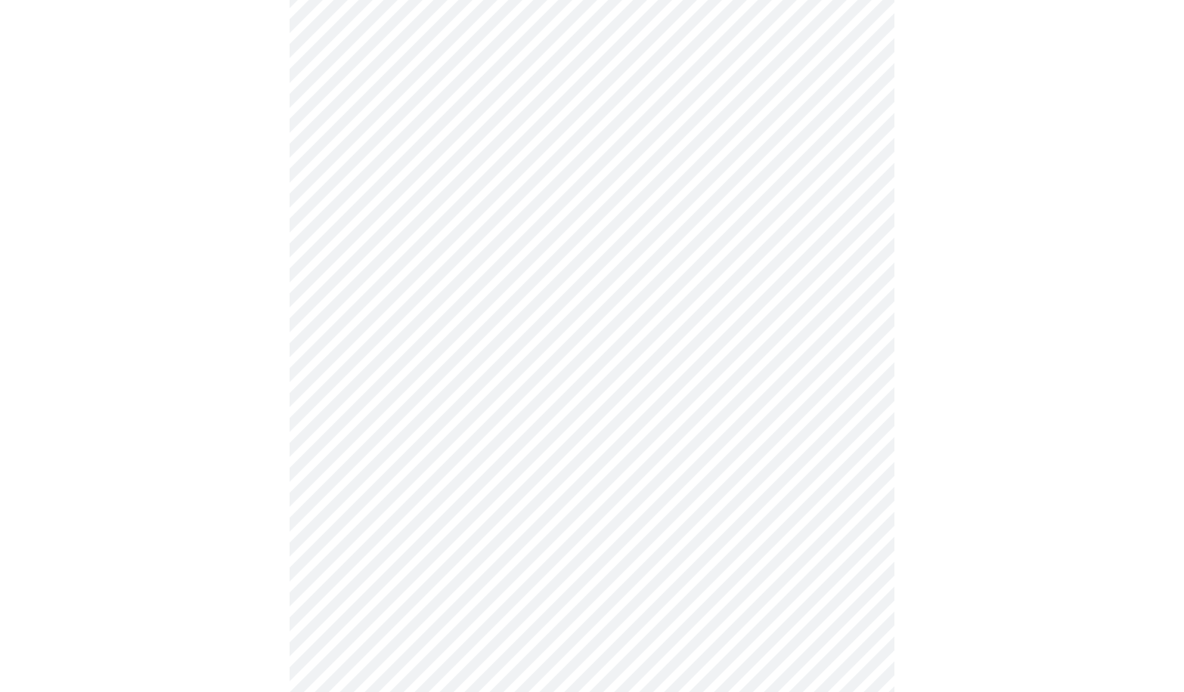
scroll to position [227, 0]
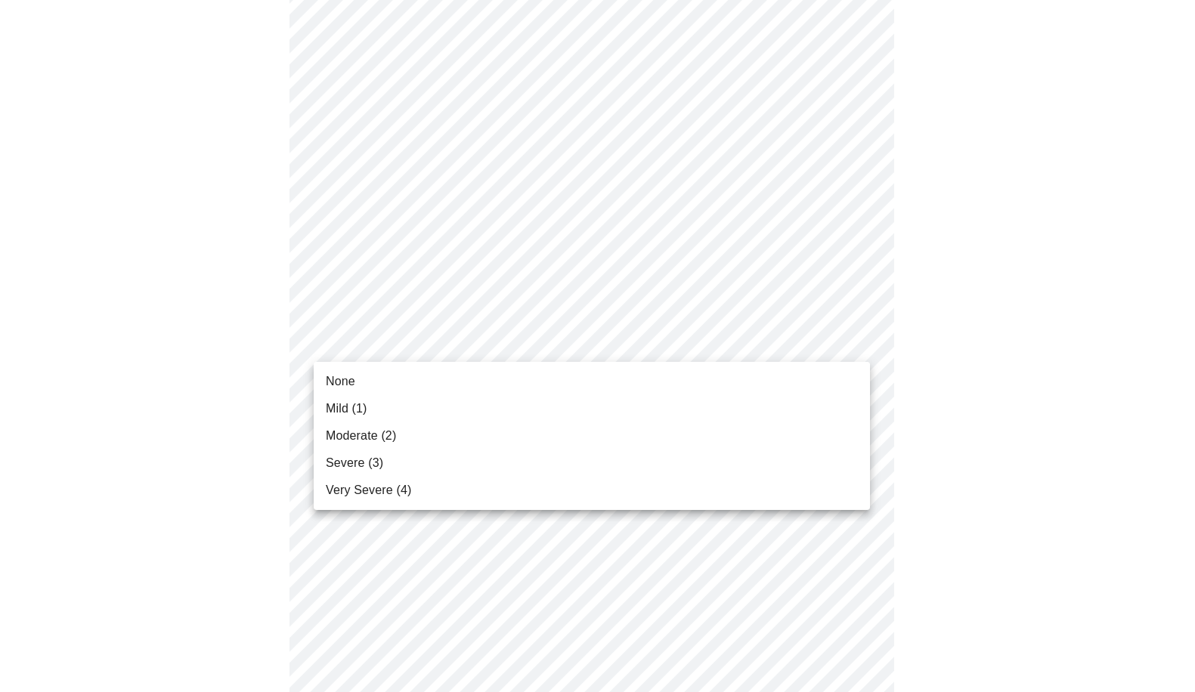
drag, startPoint x: 353, startPoint y: 383, endPoint x: 402, endPoint y: 367, distance: 51.9
click at [355, 383] on li "None" at bounding box center [592, 381] width 556 height 27
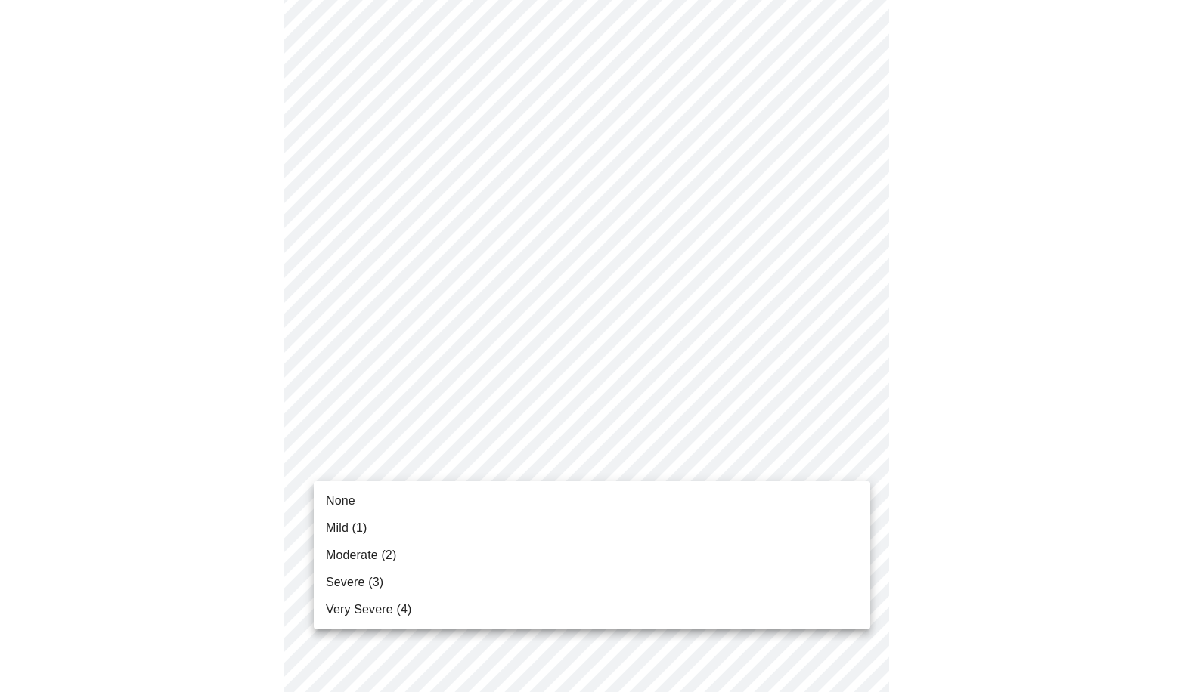
click at [376, 499] on li "None" at bounding box center [592, 501] width 556 height 27
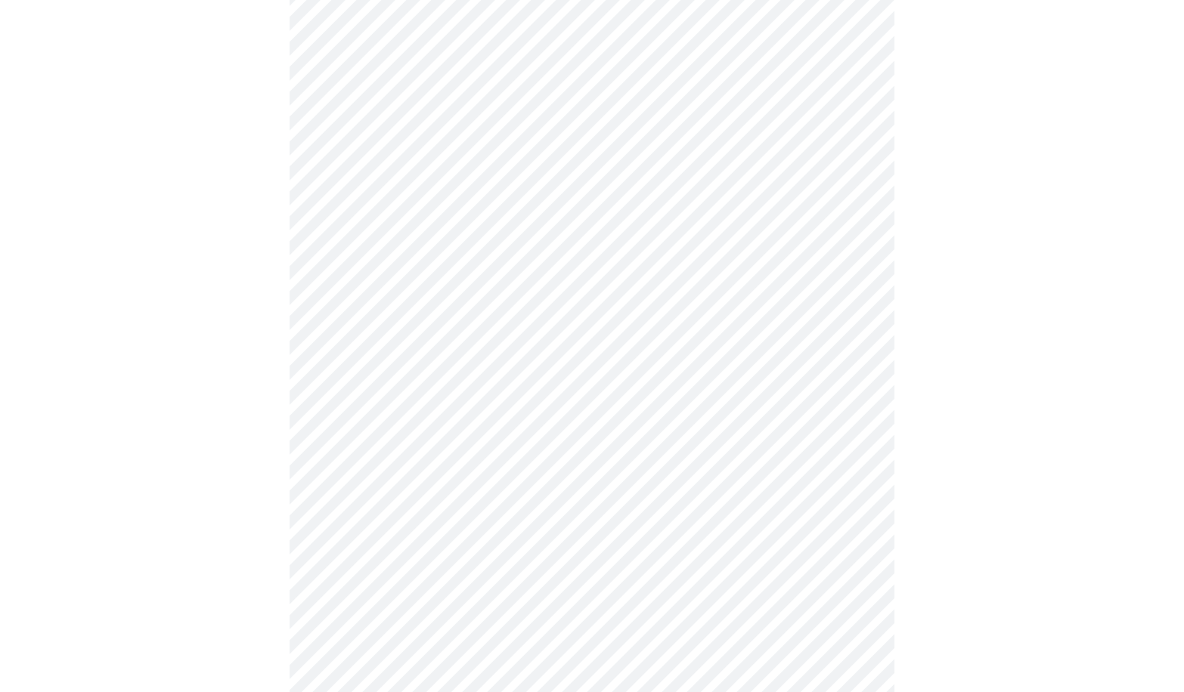
scroll to position [454, 0]
click at [370, 326] on body "MyMenopauseRx Appointments Messaging Labs Uploads Medications Community Refer a…" at bounding box center [592, 516] width 1172 height 1926
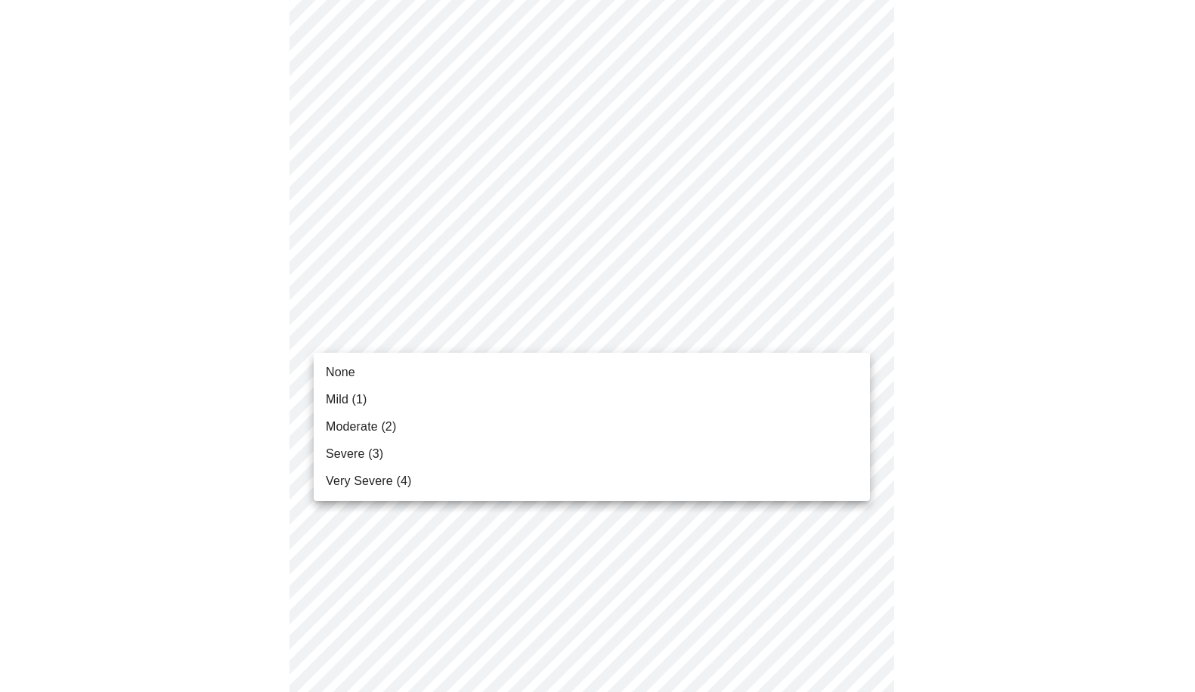
click at [358, 371] on li "None" at bounding box center [592, 372] width 556 height 27
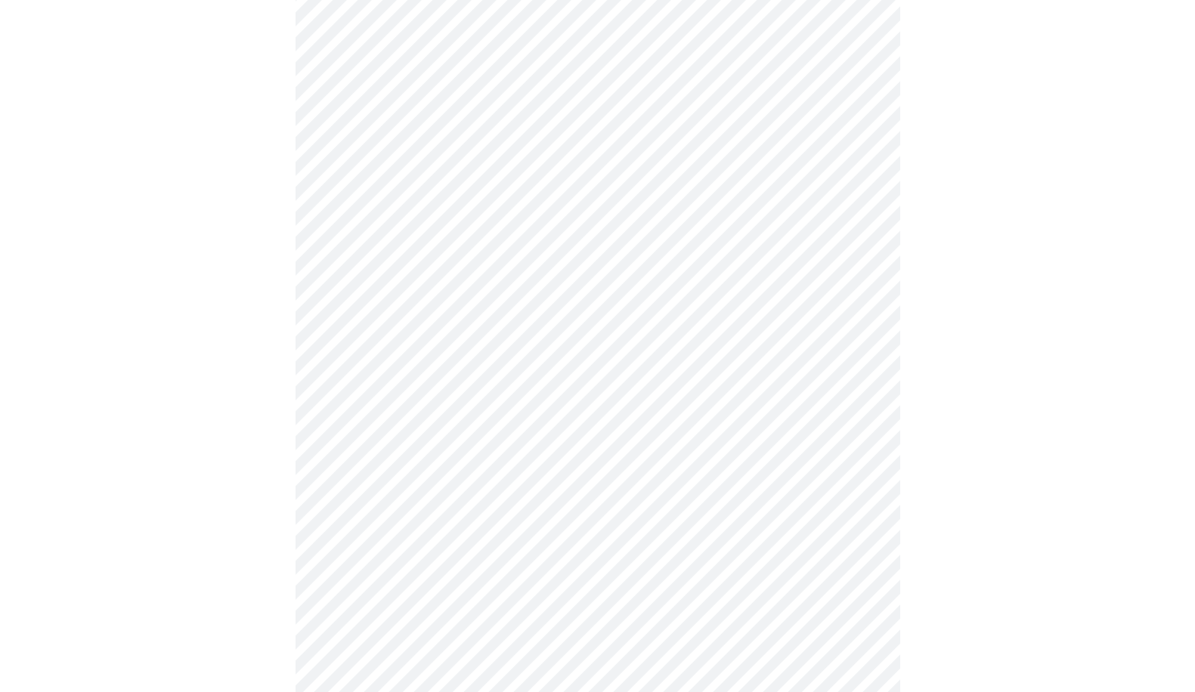
click at [372, 429] on body "MyMenopauseRx Appointments Messaging Labs Uploads Medications Community Refer a…" at bounding box center [597, 505] width 1183 height 1905
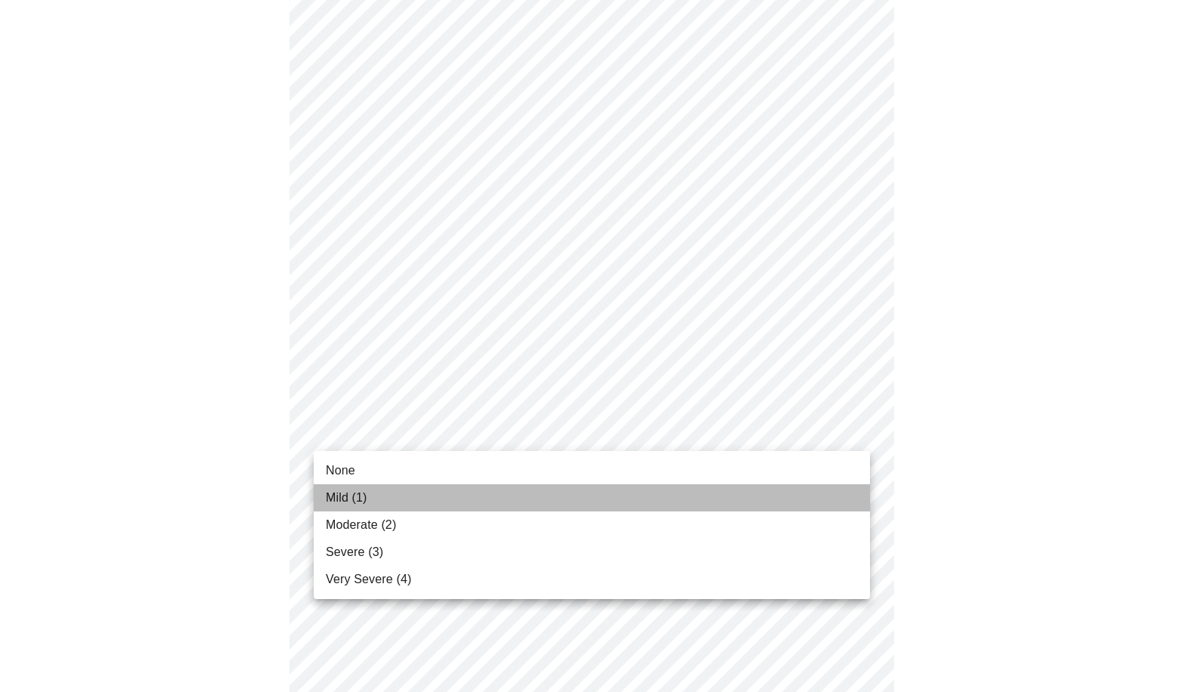
click at [353, 498] on span "Mild (1)" at bounding box center [347, 498] width 42 height 18
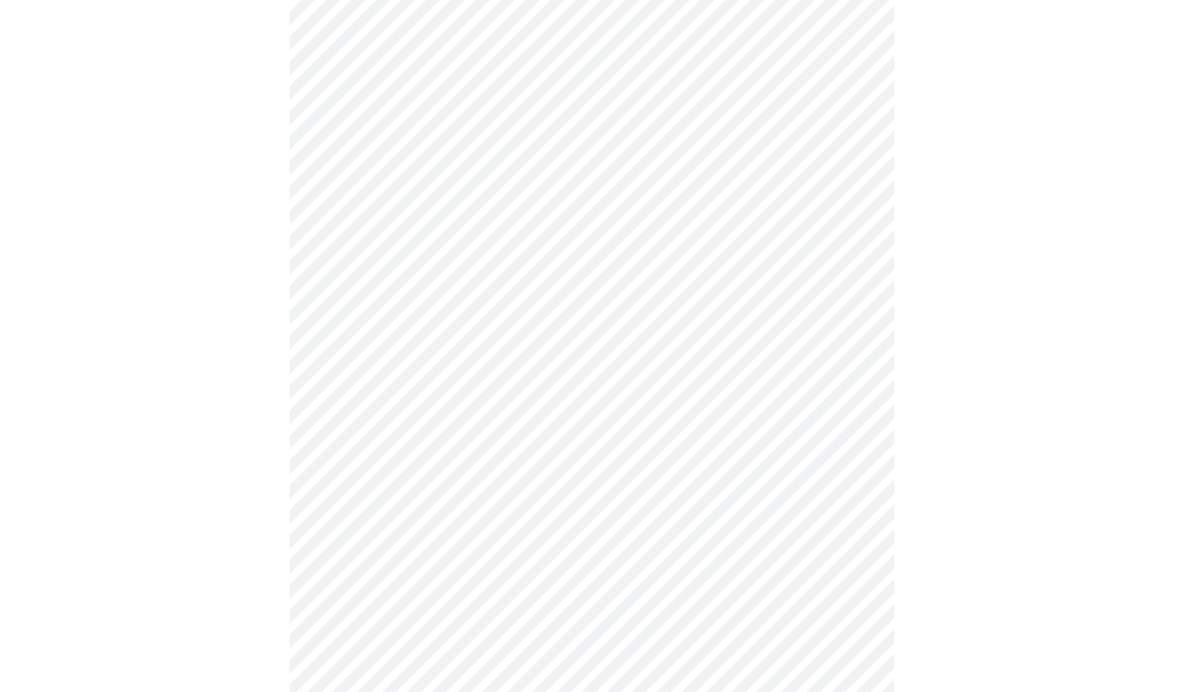
scroll to position [605, 0]
click at [397, 392] on body "MyMenopauseRx Appointments Messaging Labs Uploads Medications Community Refer a…" at bounding box center [592, 343] width 1172 height 1884
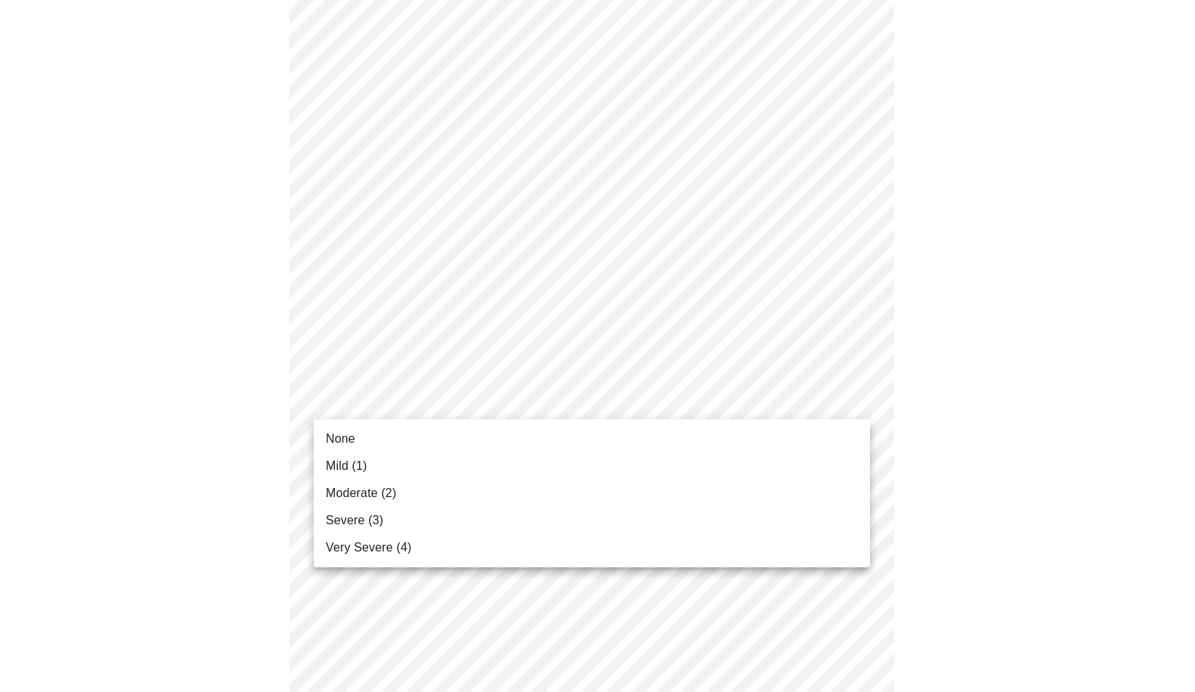
click at [387, 493] on span "Moderate (2)" at bounding box center [361, 494] width 70 height 18
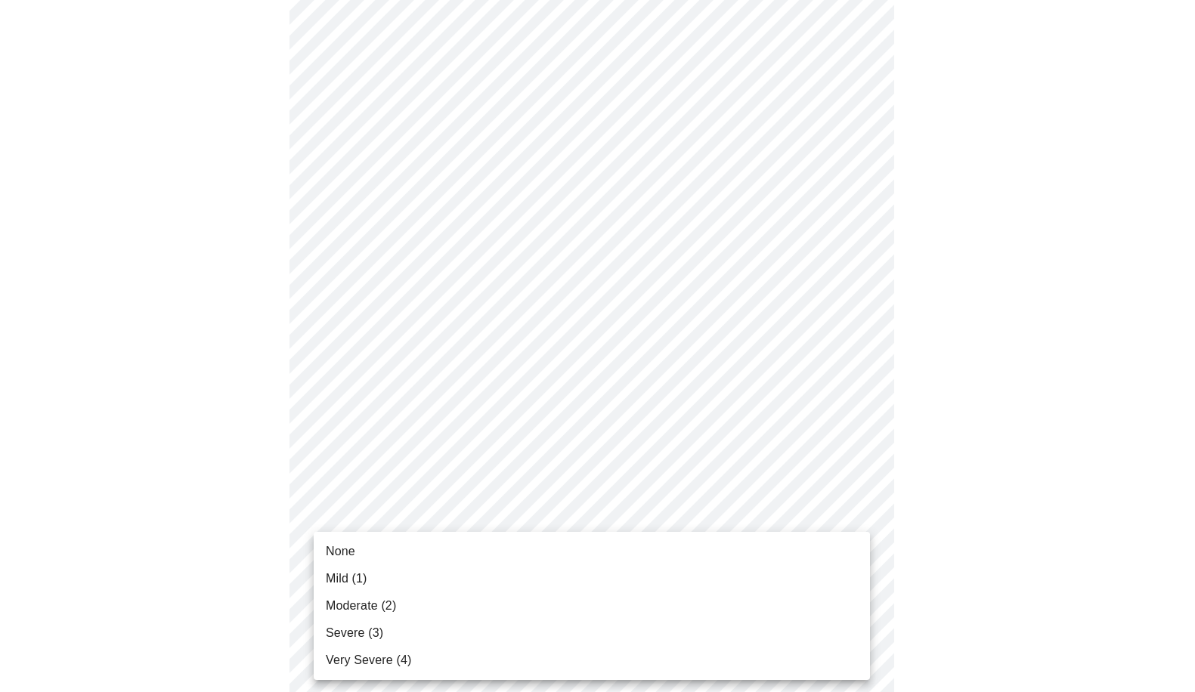
click at [400, 503] on body "MyMenopauseRx Appointments Messaging Labs Uploads Medications Community Refer a…" at bounding box center [597, 332] width 1183 height 1863
click at [351, 547] on span "None" at bounding box center [340, 552] width 29 height 18
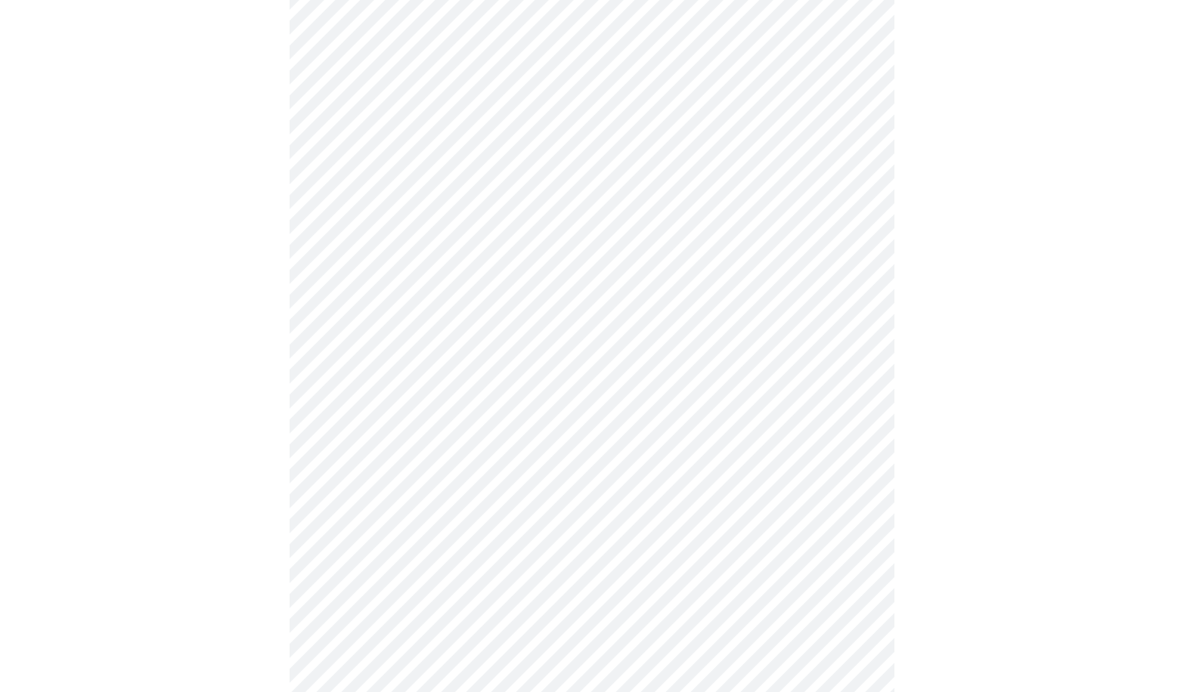
scroll to position [831, 0]
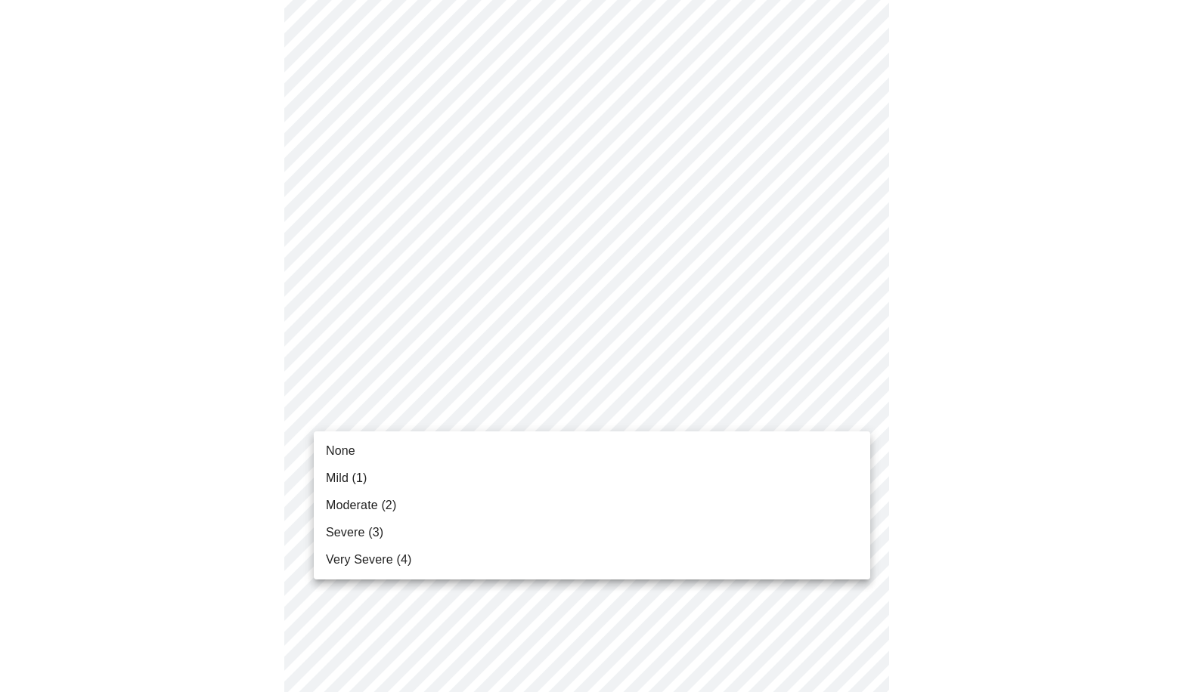
click at [413, 412] on body "MyMenopauseRx Appointments Messaging Labs Uploads Medications Community Refer a…" at bounding box center [592, 95] width 1172 height 1841
click at [396, 448] on li "None" at bounding box center [592, 451] width 556 height 27
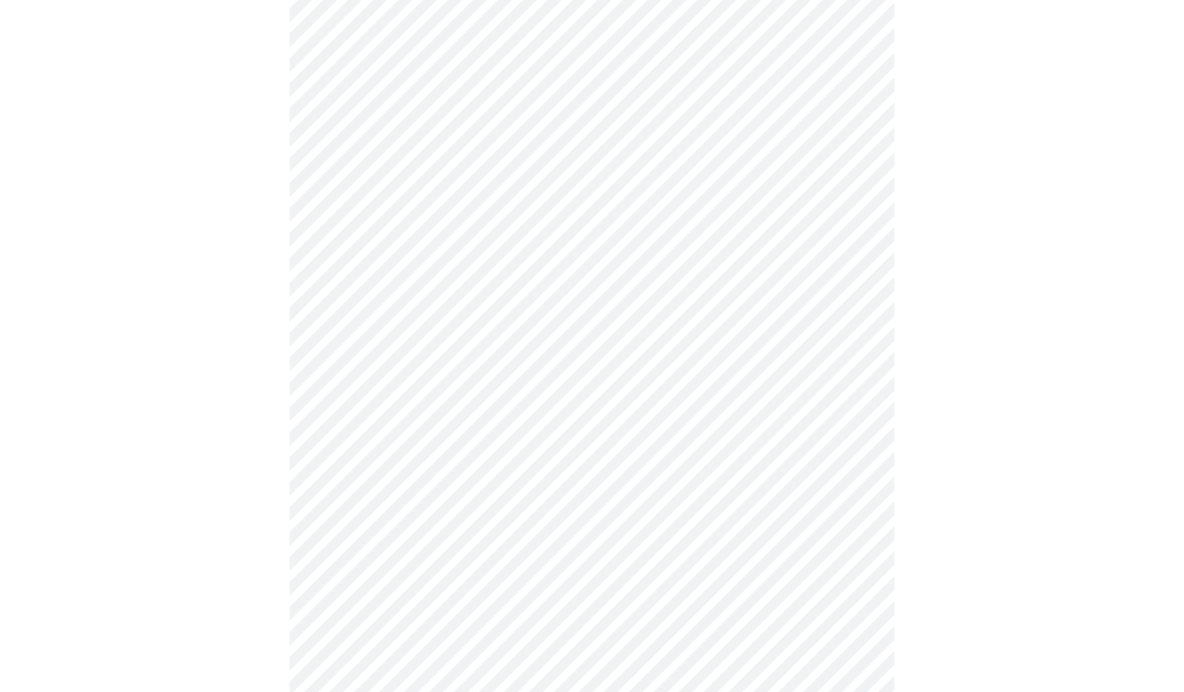
click at [455, 516] on body "MyMenopauseRx Appointments Messaging Labs Uploads Medications Community Refer a…" at bounding box center [592, 85] width 1172 height 1820
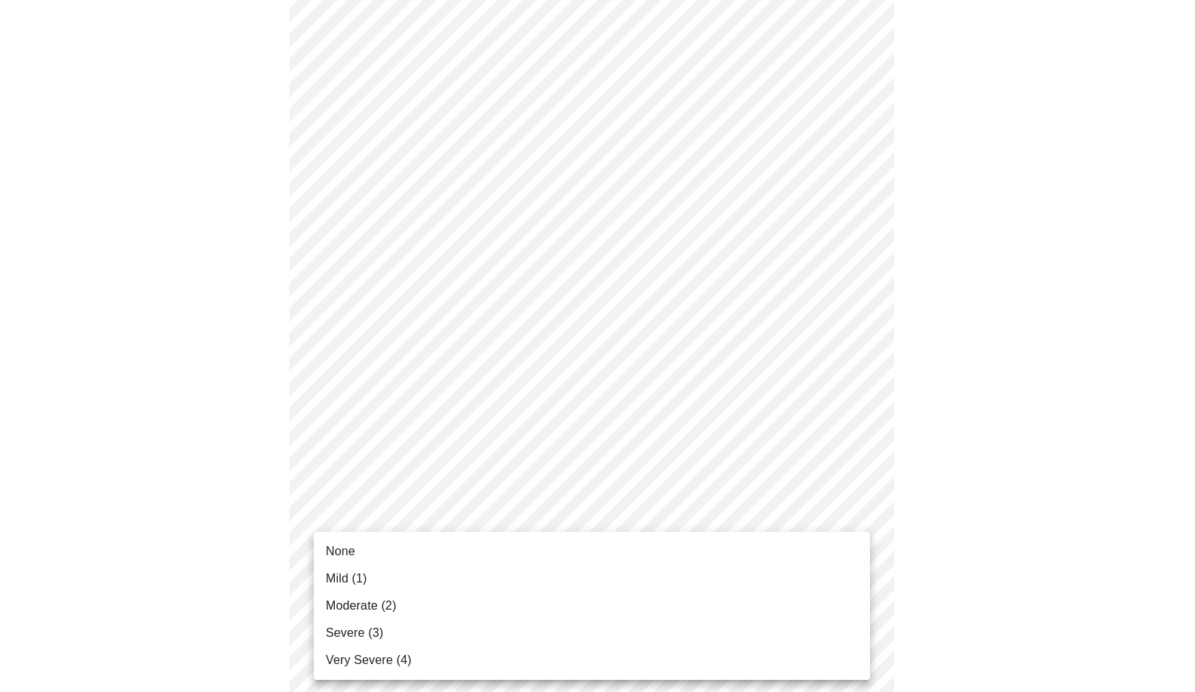
click at [391, 607] on span "Moderate (2)" at bounding box center [361, 606] width 70 height 18
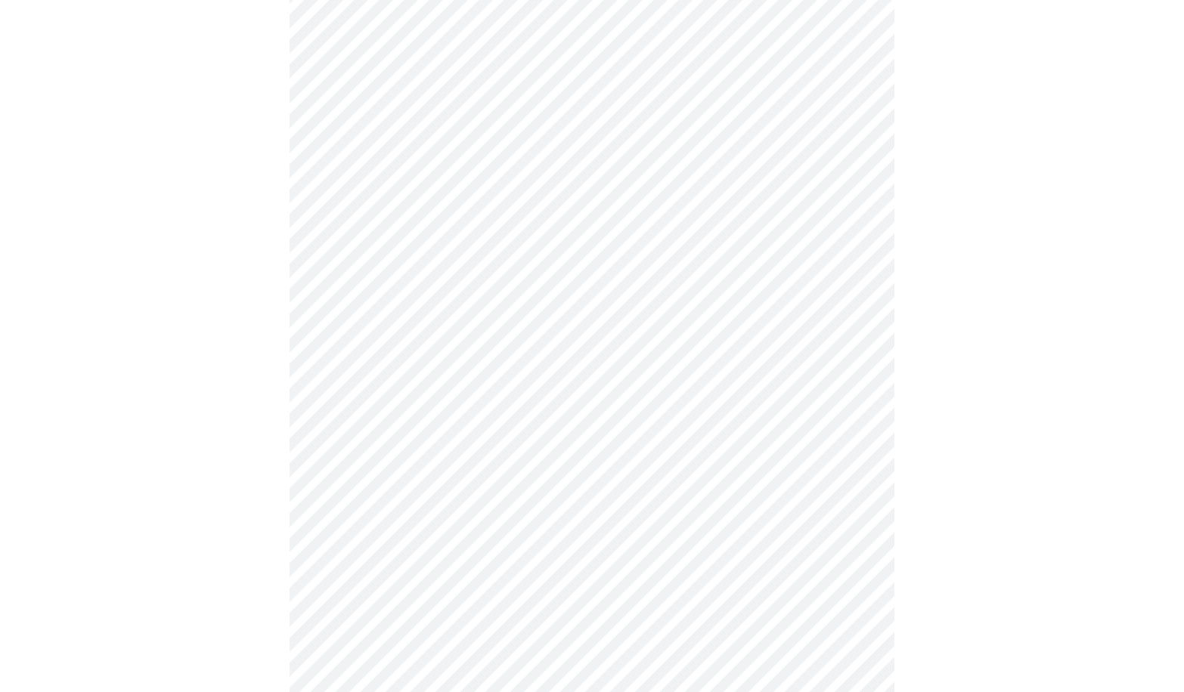
scroll to position [983, 0]
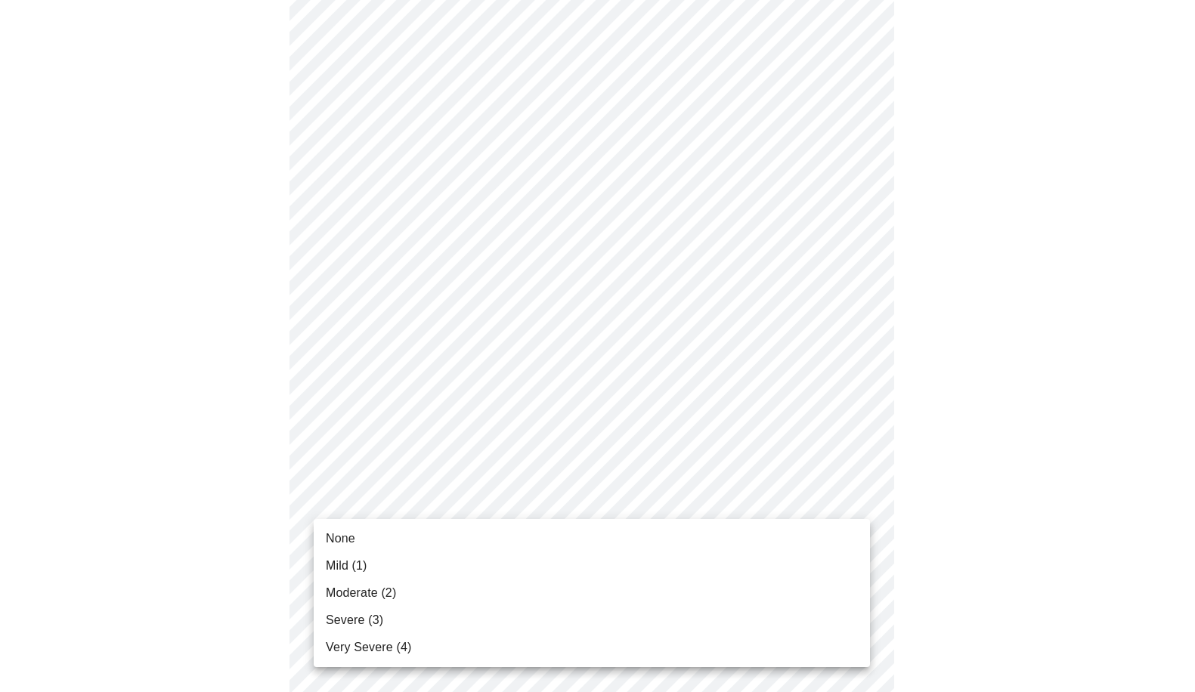
click at [373, 594] on span "Moderate (2)" at bounding box center [361, 593] width 70 height 18
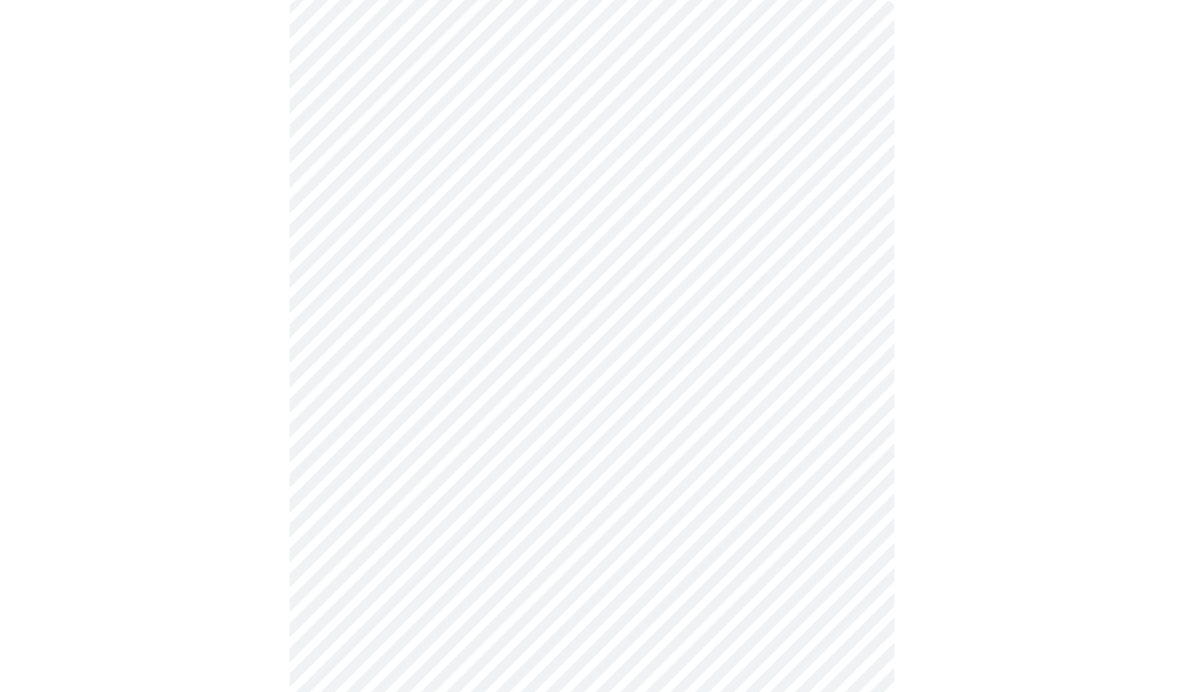
scroll to position [151, 0]
click at [259, 191] on div at bounding box center [592, 653] width 1172 height 1387
click at [424, 537] on body "MyMenopauseRx Appointments Messaging Labs Uploads Medications Community Refer a…" at bounding box center [597, 374] width 1183 height 1492
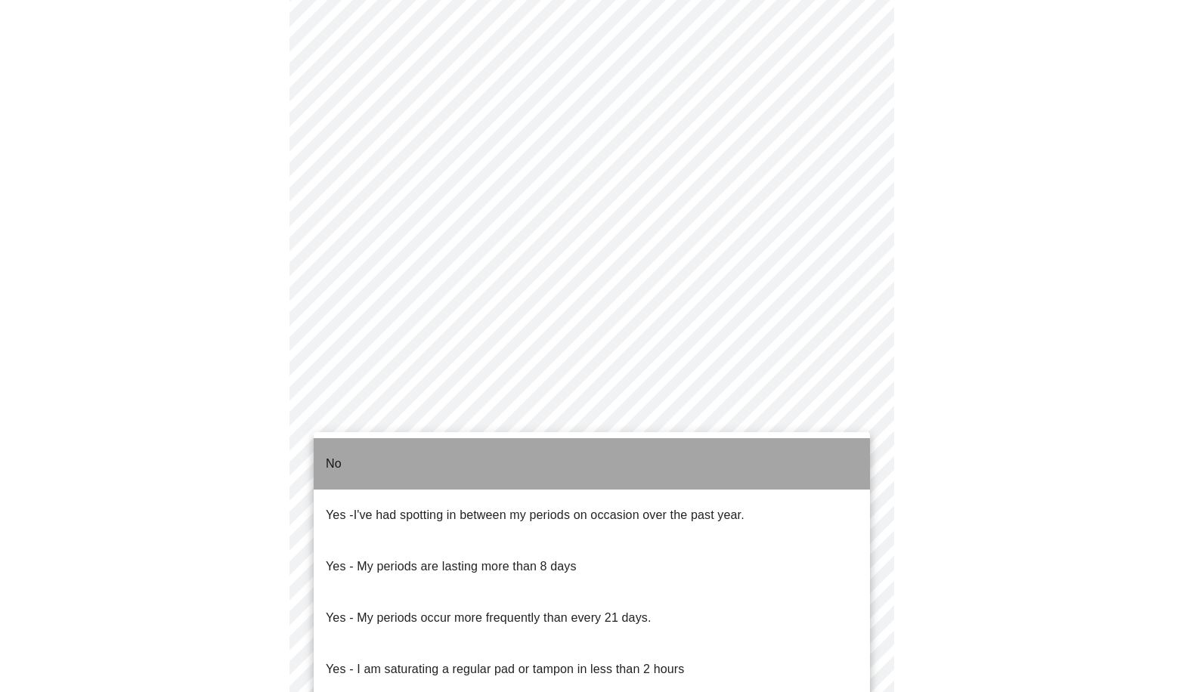
click at [390, 454] on li "No" at bounding box center [592, 463] width 556 height 51
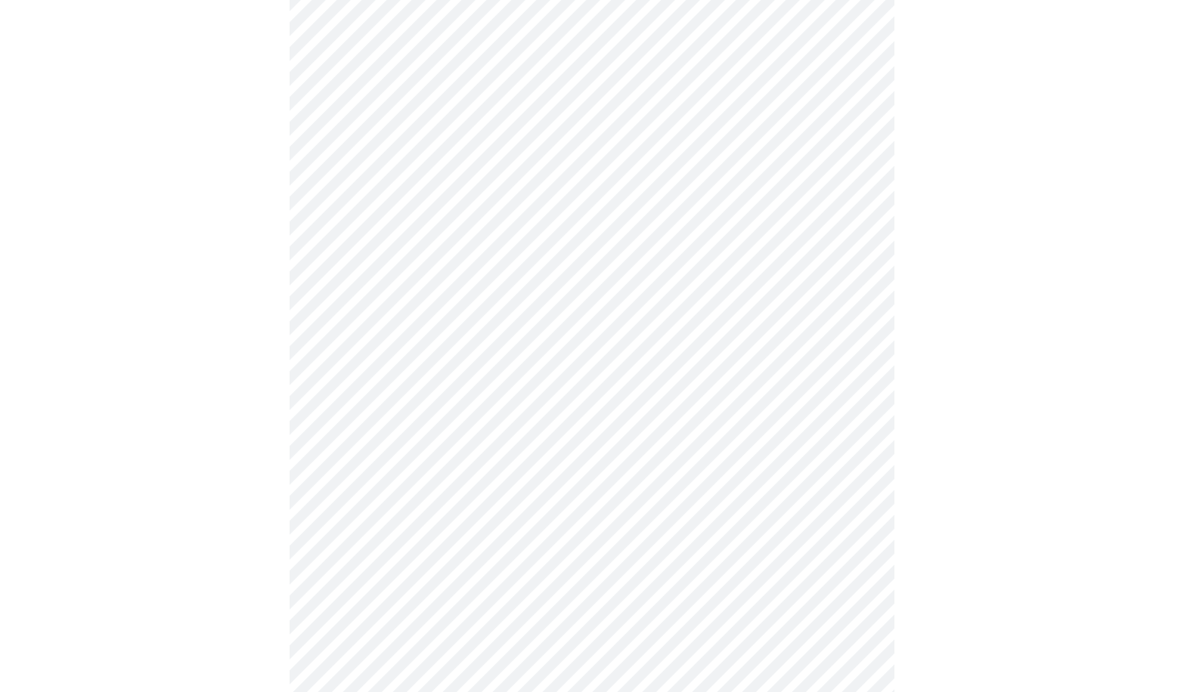
scroll to position [680, 0]
click at [445, 351] on body "MyMenopauseRx Appointments Messaging Labs Uploads Medications Community Refer a…" at bounding box center [592, 67] width 1172 height 1483
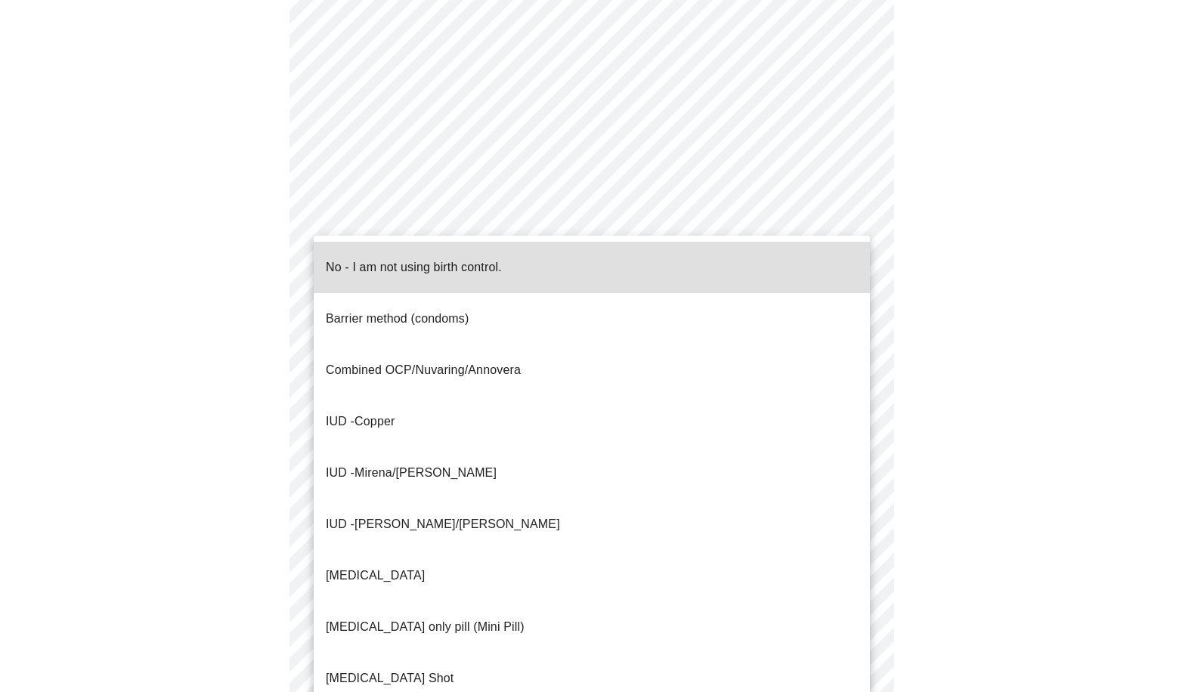
click at [382, 413] on p "IUD - Copper" at bounding box center [360, 422] width 69 height 18
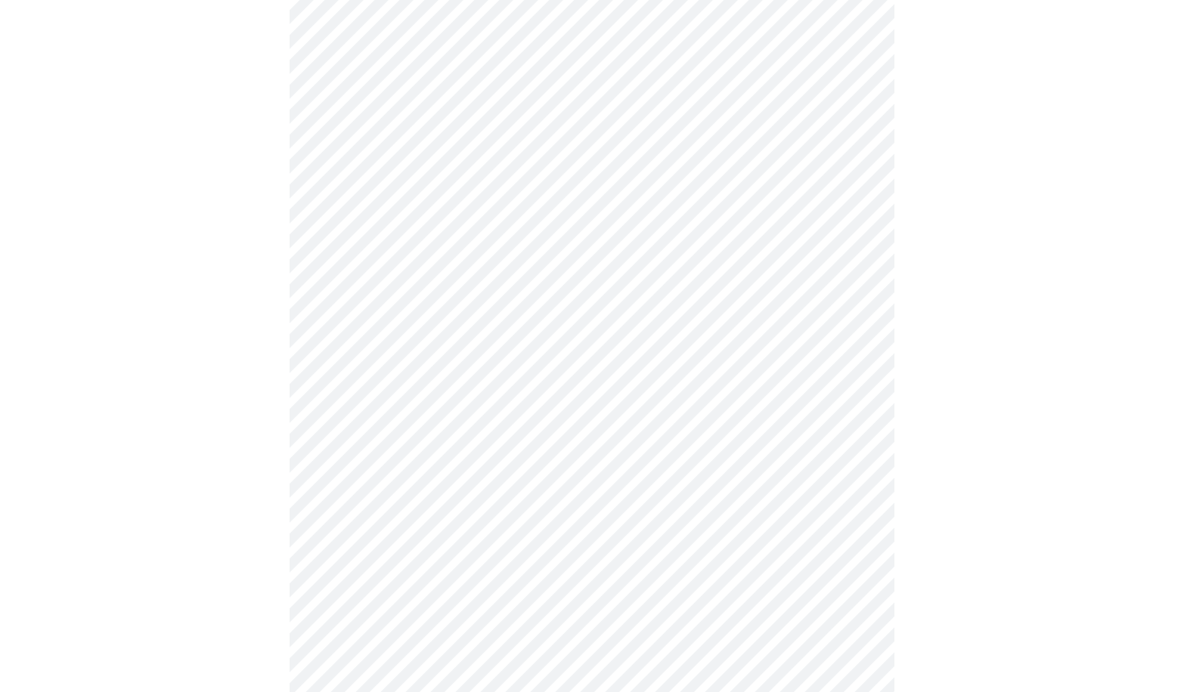
click at [453, 459] on body "MyMenopauseRx Appointments Messaging Labs Uploads Medications Community Refer a…" at bounding box center [592, 63] width 1172 height 1474
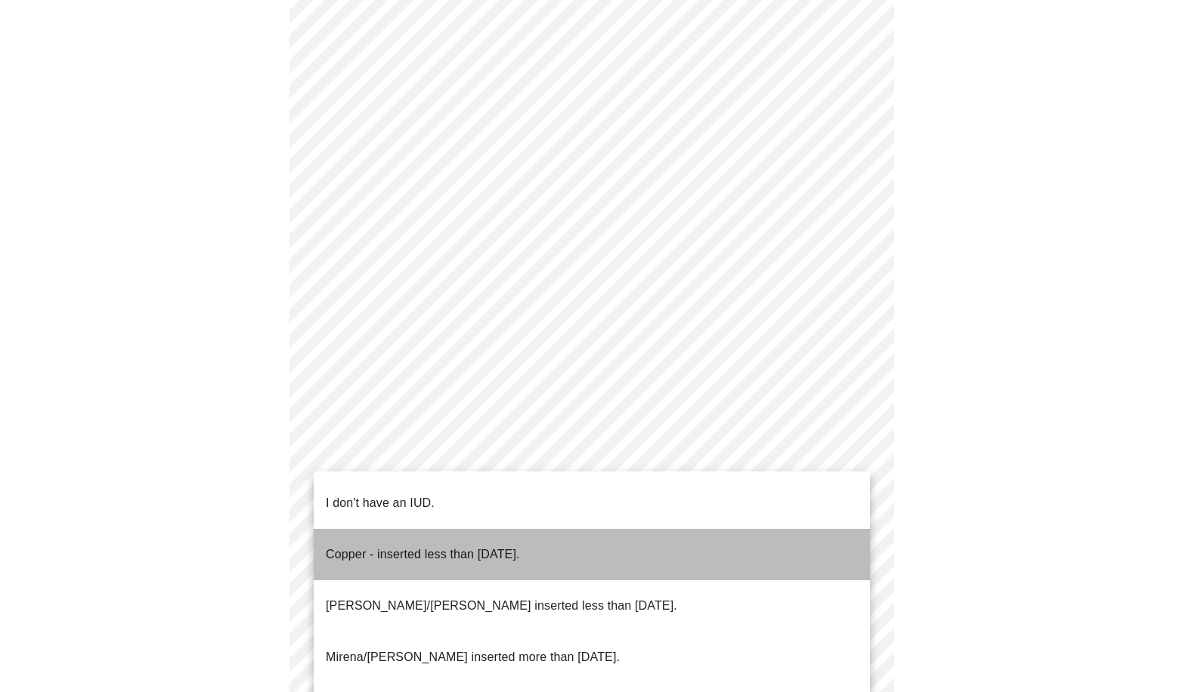
click at [480, 546] on p "Copper - inserted less than [DATE]." at bounding box center [423, 555] width 194 height 18
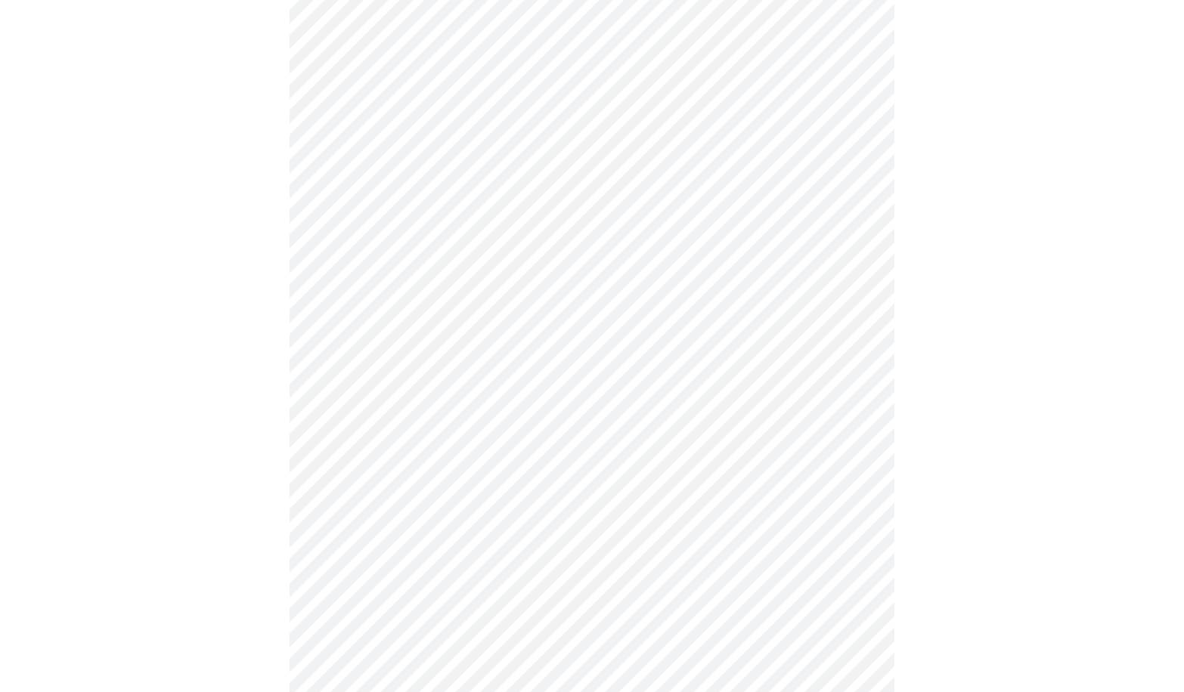
click at [457, 571] on body "MyMenopauseRx Appointments Messaging Labs Uploads Medications Community Refer a…" at bounding box center [592, 58] width 1172 height 1465
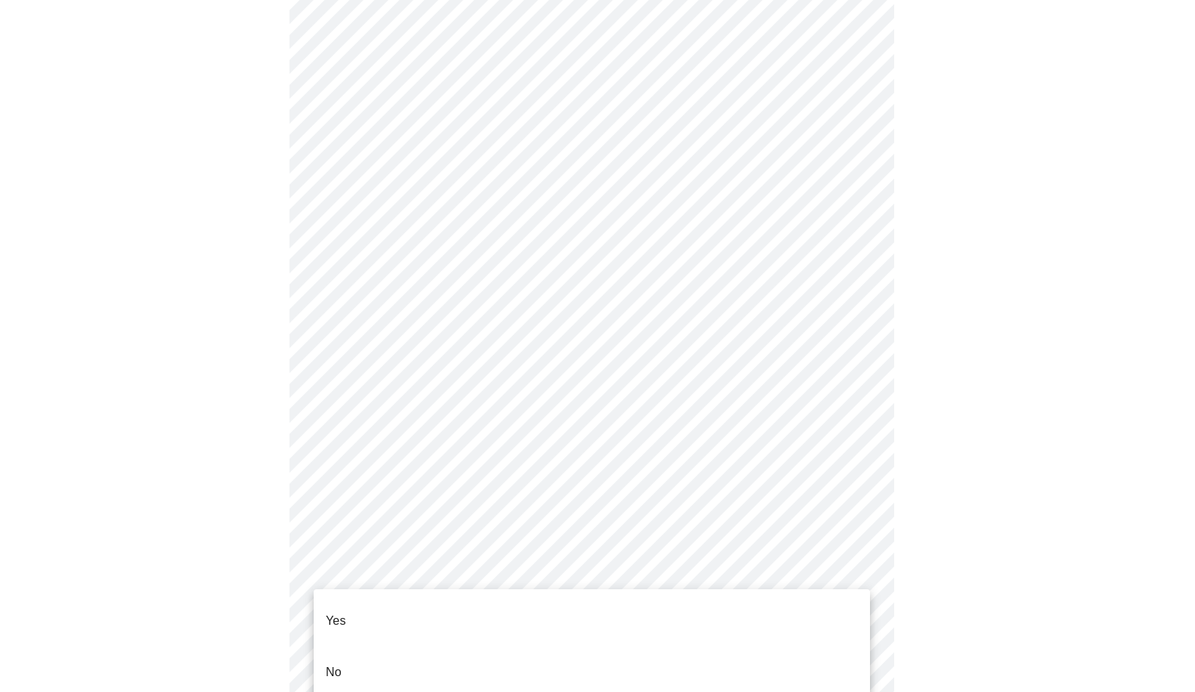
drag, startPoint x: 349, startPoint y: 612, endPoint x: 384, endPoint y: 605, distance: 35.4
click at [351, 612] on li "Yes" at bounding box center [592, 621] width 556 height 51
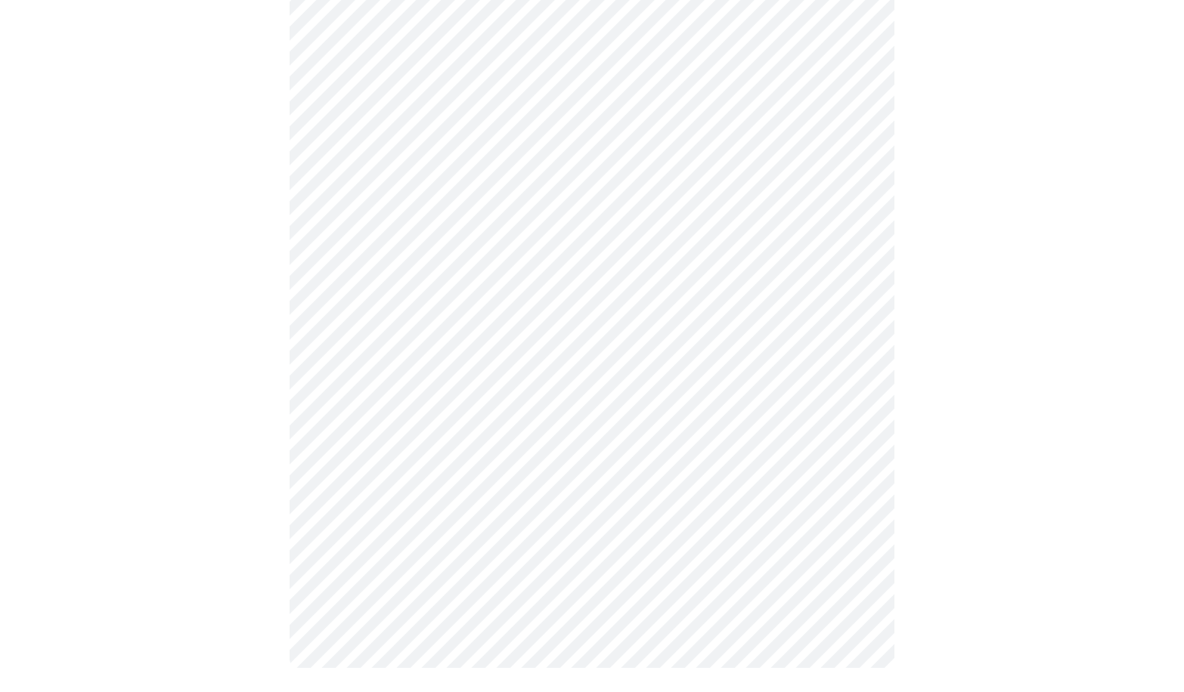
scroll to position [0, 0]
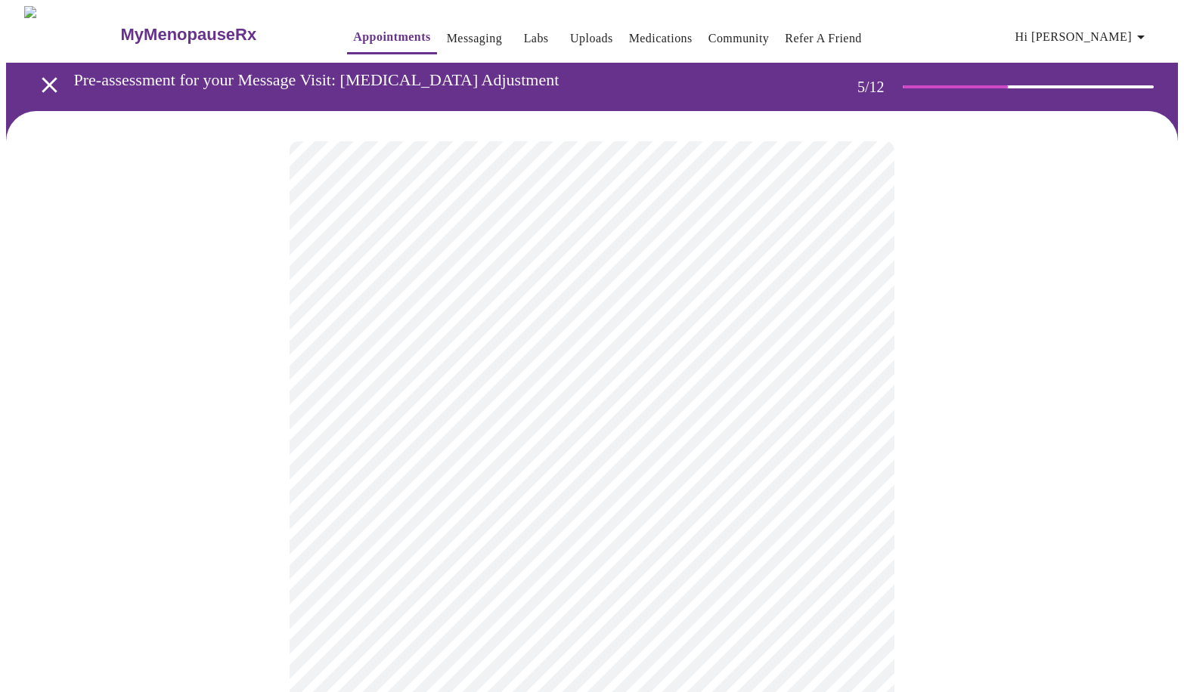
click at [423, 523] on body "MyMenopauseRx Appointments Messaging Labs Uploads Medications Community Refer a…" at bounding box center [592, 564] width 1172 height 1117
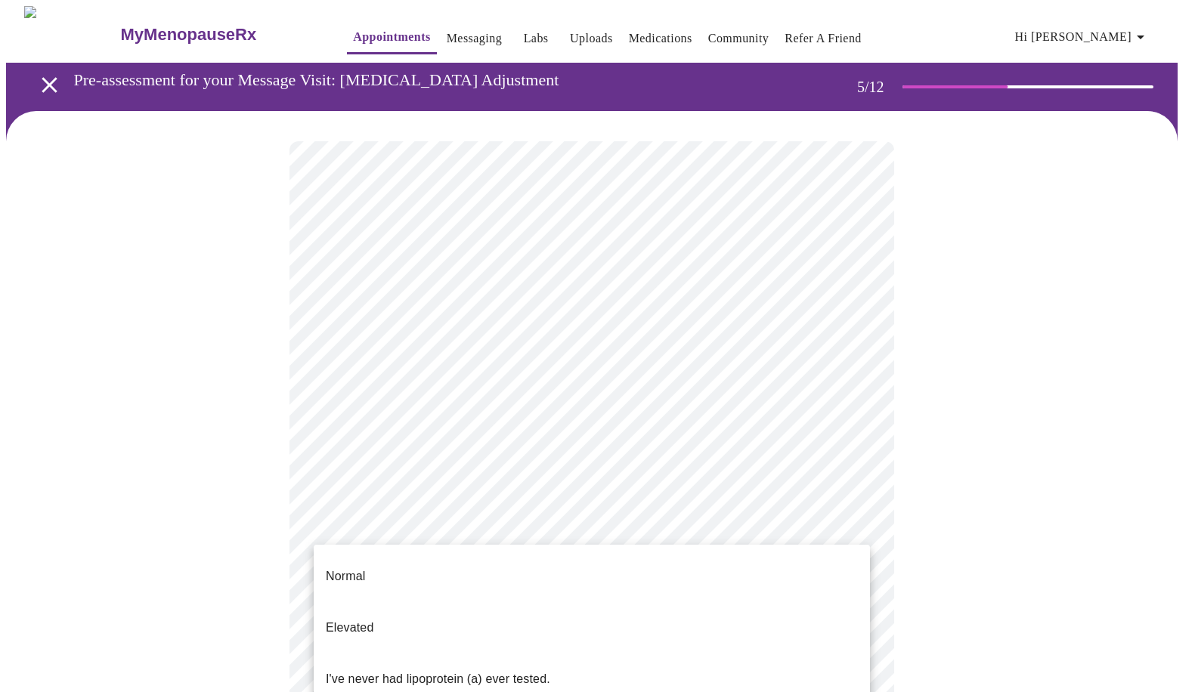
click at [444, 670] on p "I've never had lipoprotein (a) ever tested." at bounding box center [438, 679] width 225 height 18
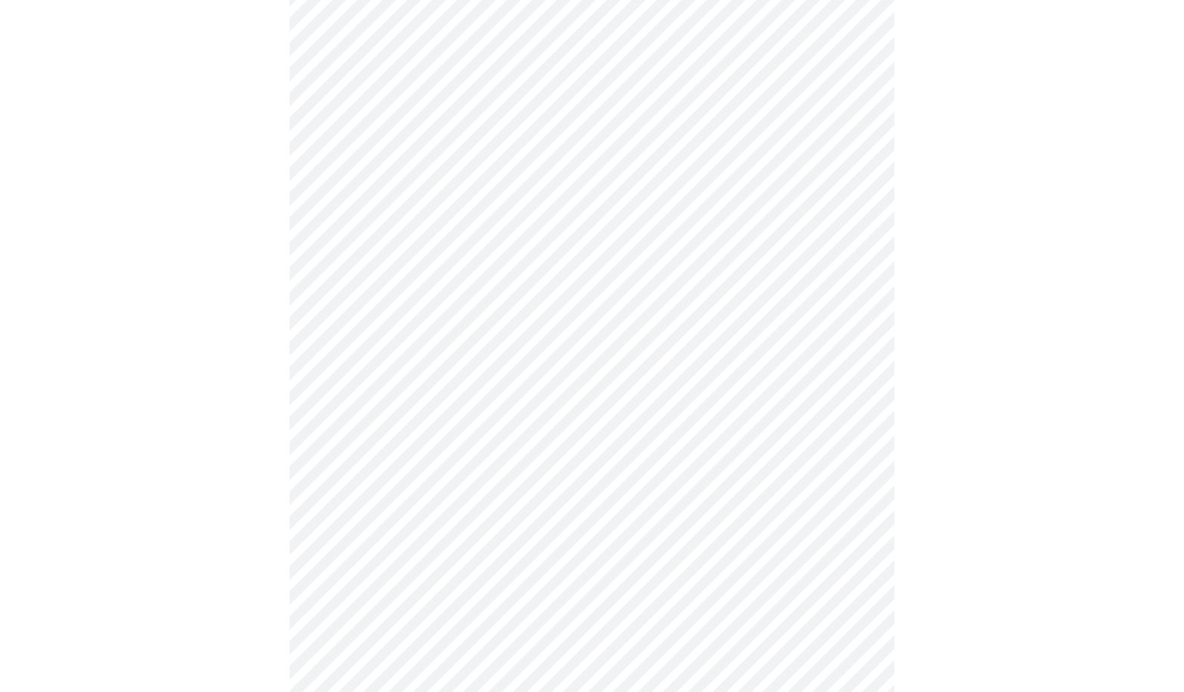
scroll to position [3780, 0]
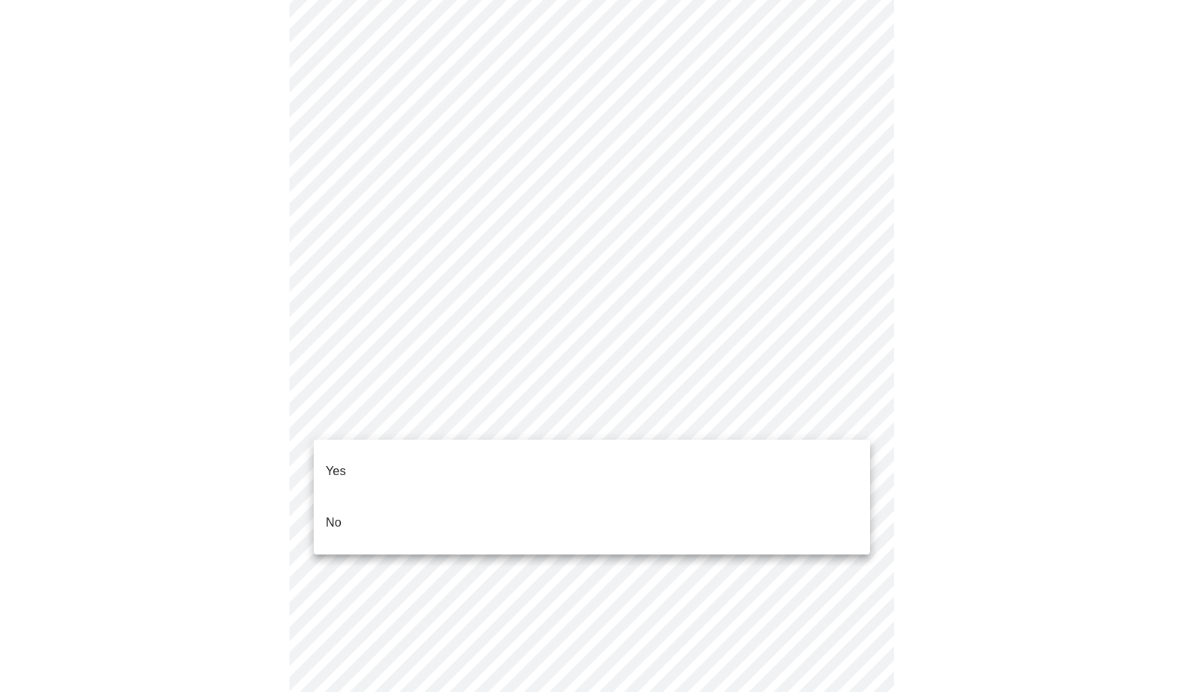
click at [343, 497] on li "No" at bounding box center [592, 522] width 556 height 51
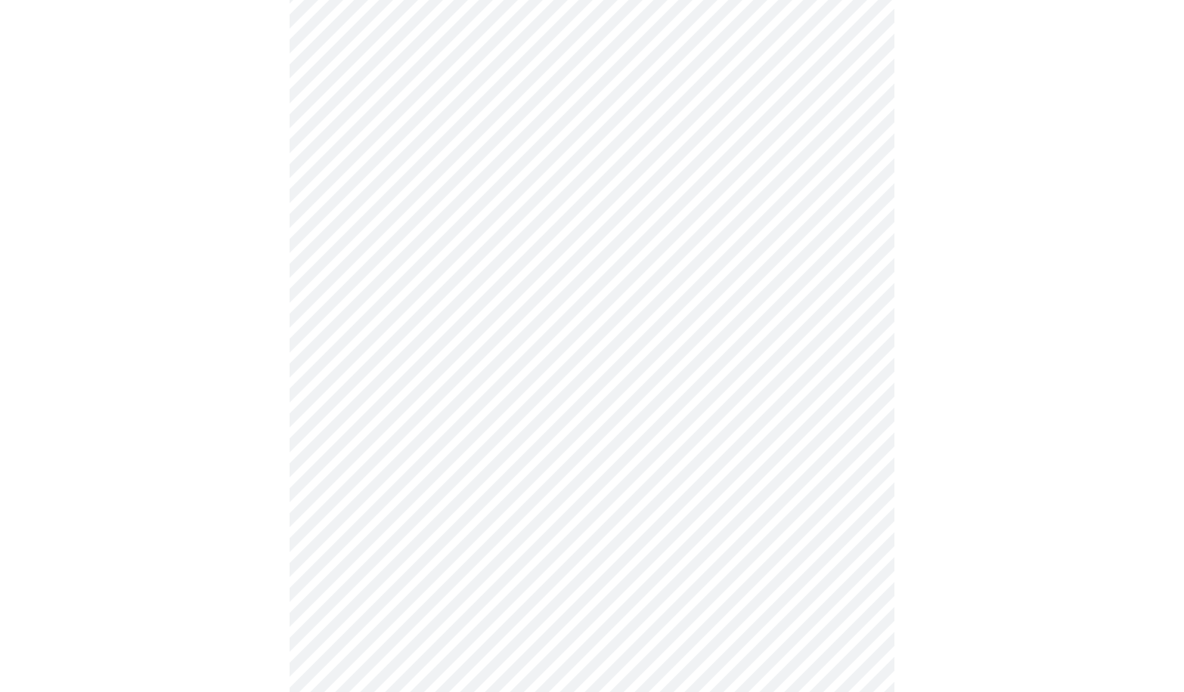
scroll to position [531, 0]
